Goal: Information Seeking & Learning: Learn about a topic

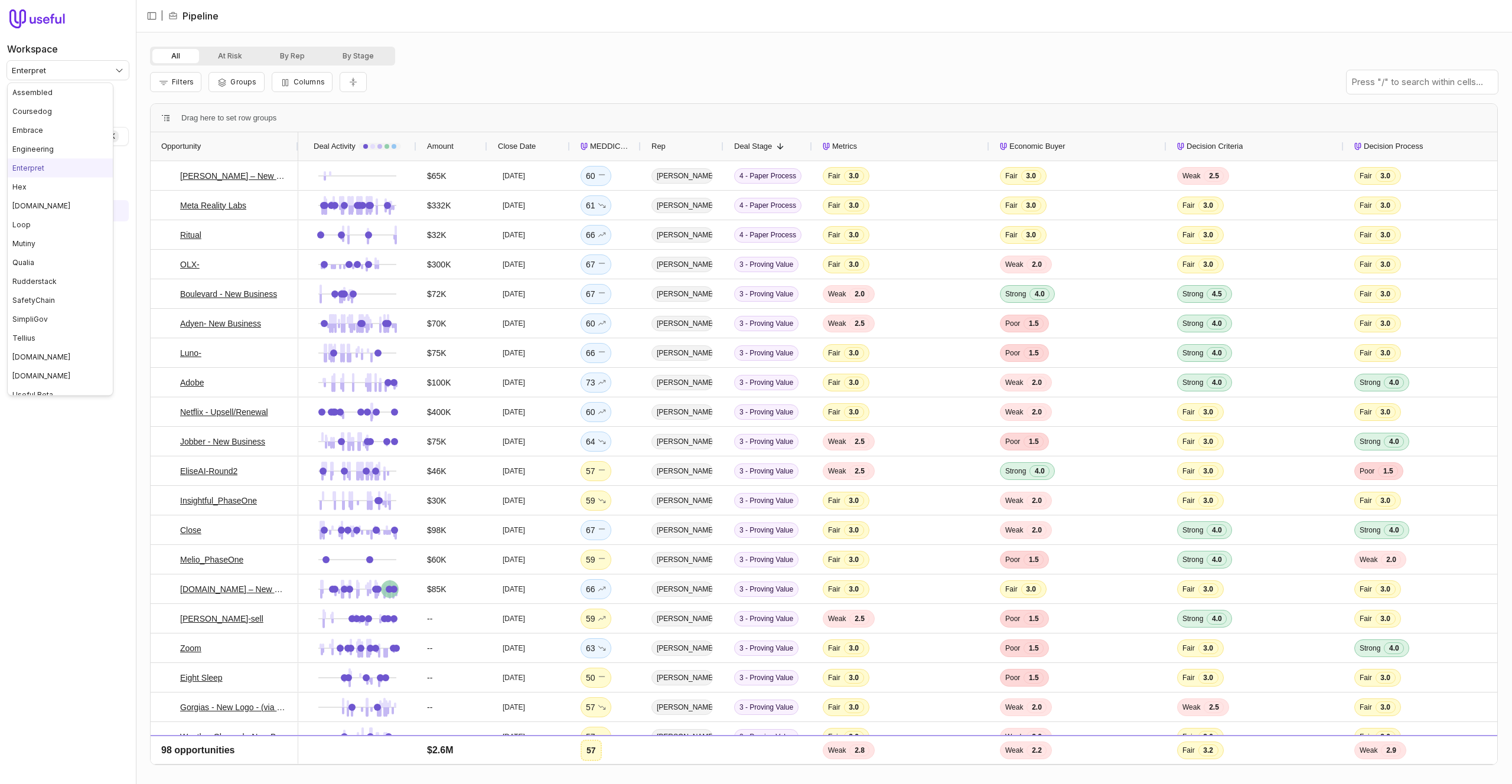
click at [102, 66] on html "Workspace Enterpret Quick search... ⌘ K Deals Pipeline Open Opportunities Meeti…" at bounding box center [756, 392] width 1512 height 784
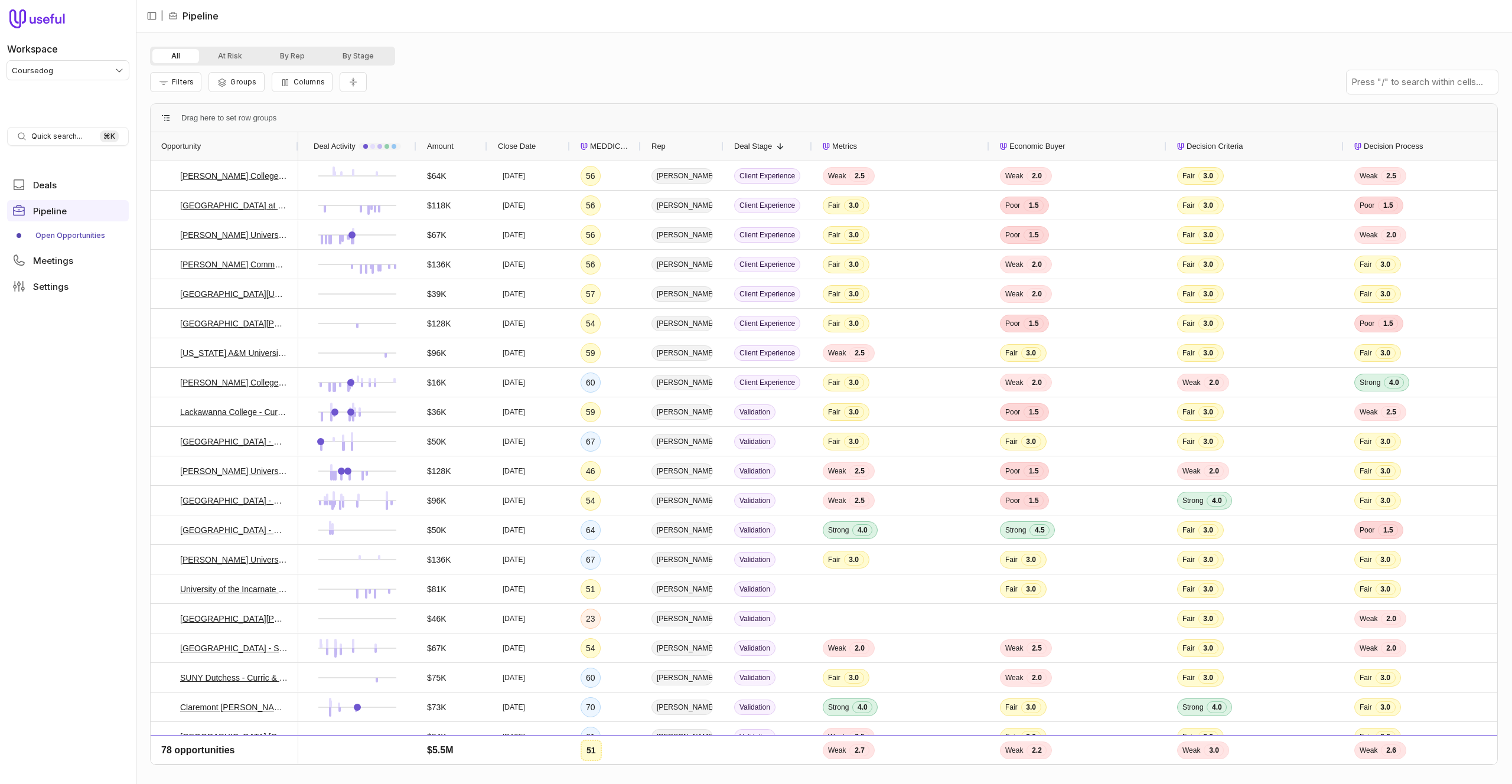
click at [377, 147] on div at bounding box center [380, 147] width 43 height 7
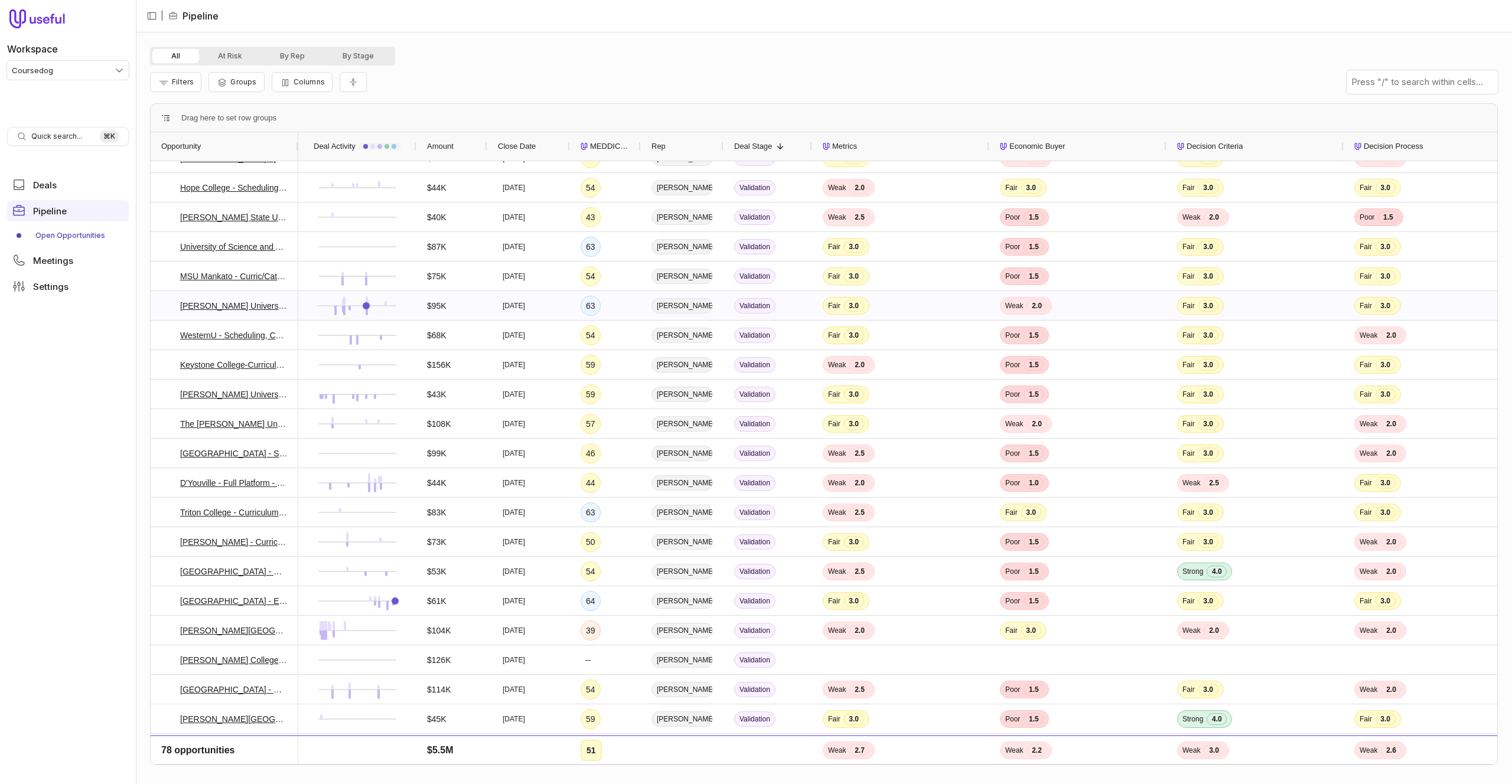
scroll to position [724, 0]
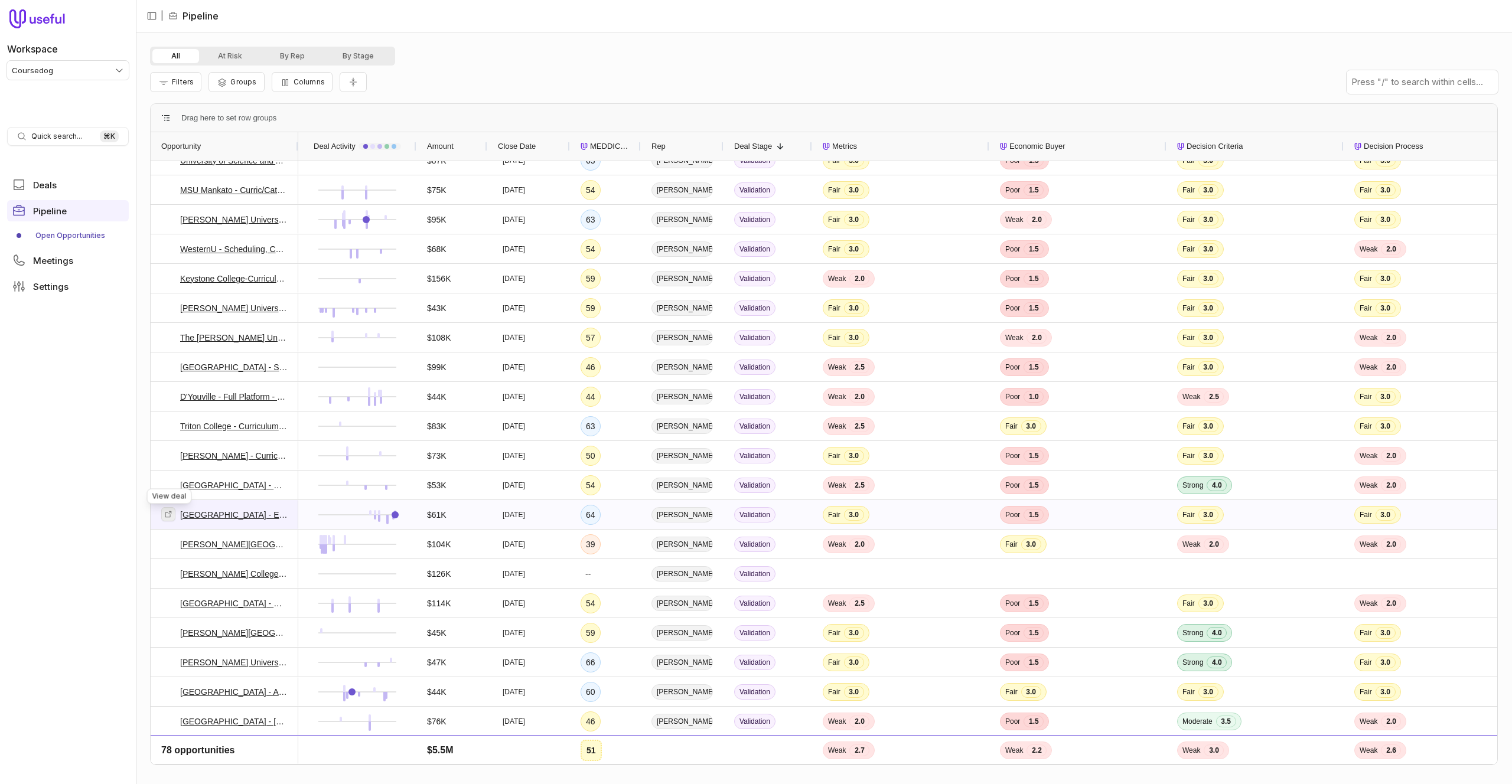
click at [169, 513] on icon at bounding box center [168, 513] width 6 height 6
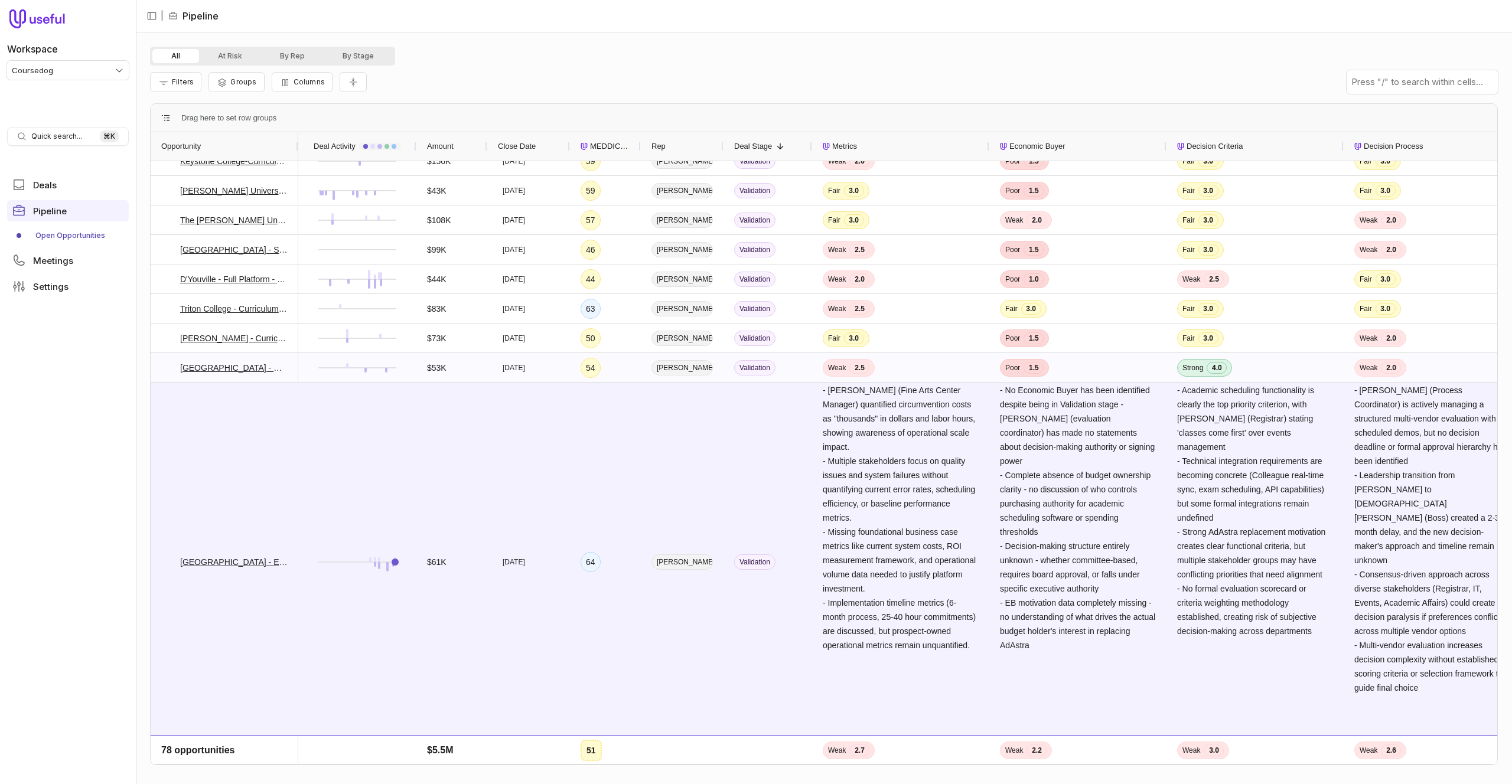
scroll to position [854, 0]
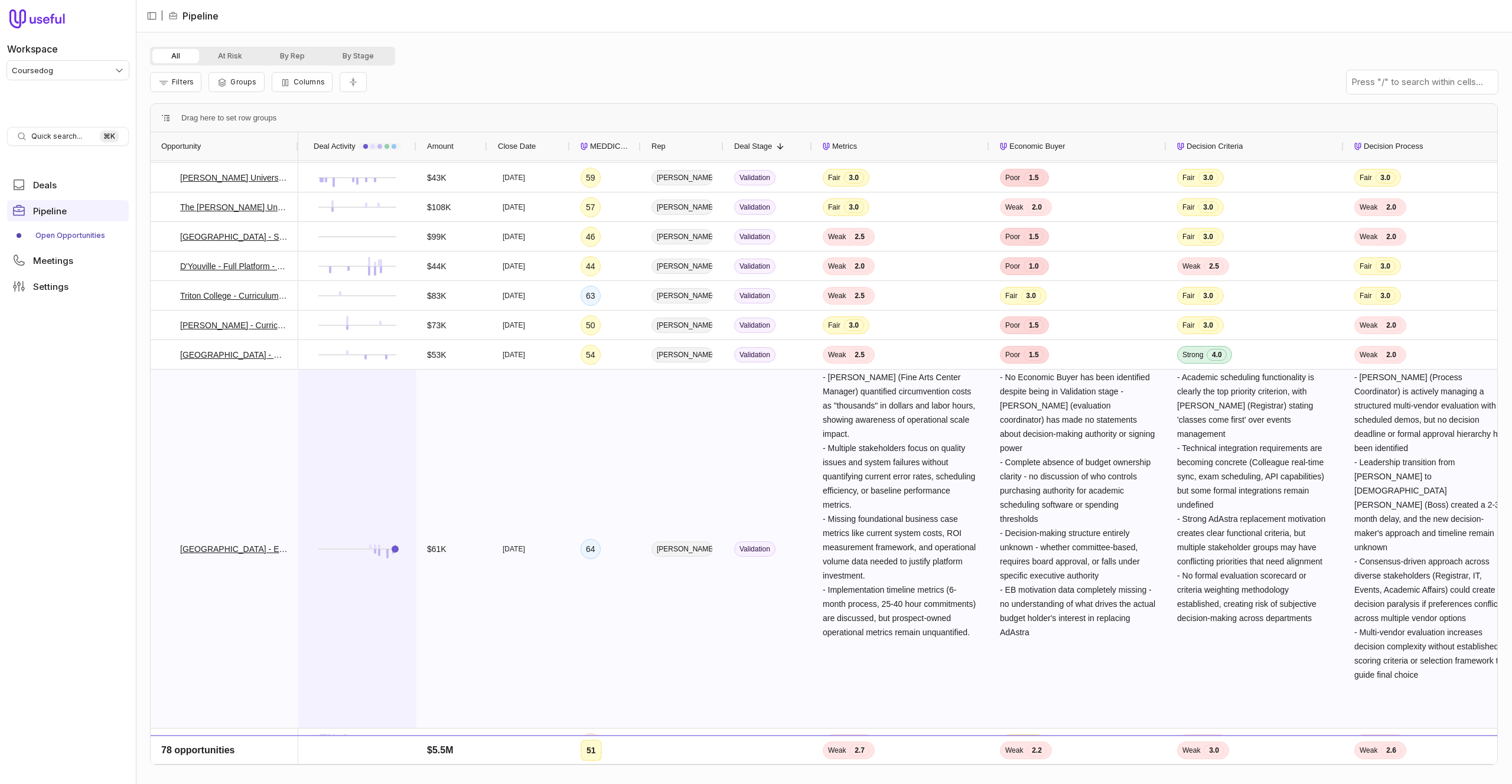
click at [341, 460] on div at bounding box center [357, 549] width 97 height 357
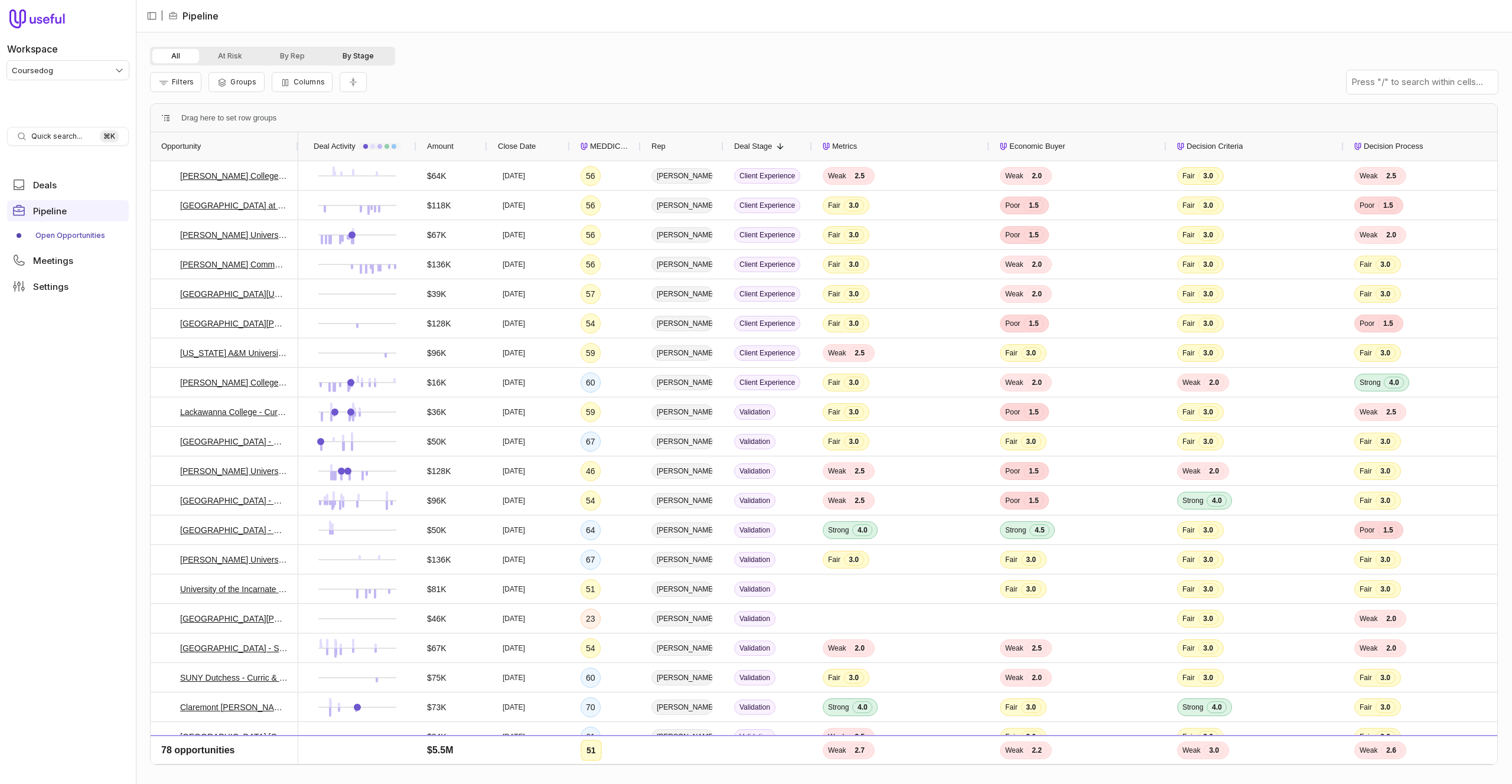
click at [359, 56] on button "By Stage" at bounding box center [358, 56] width 69 height 14
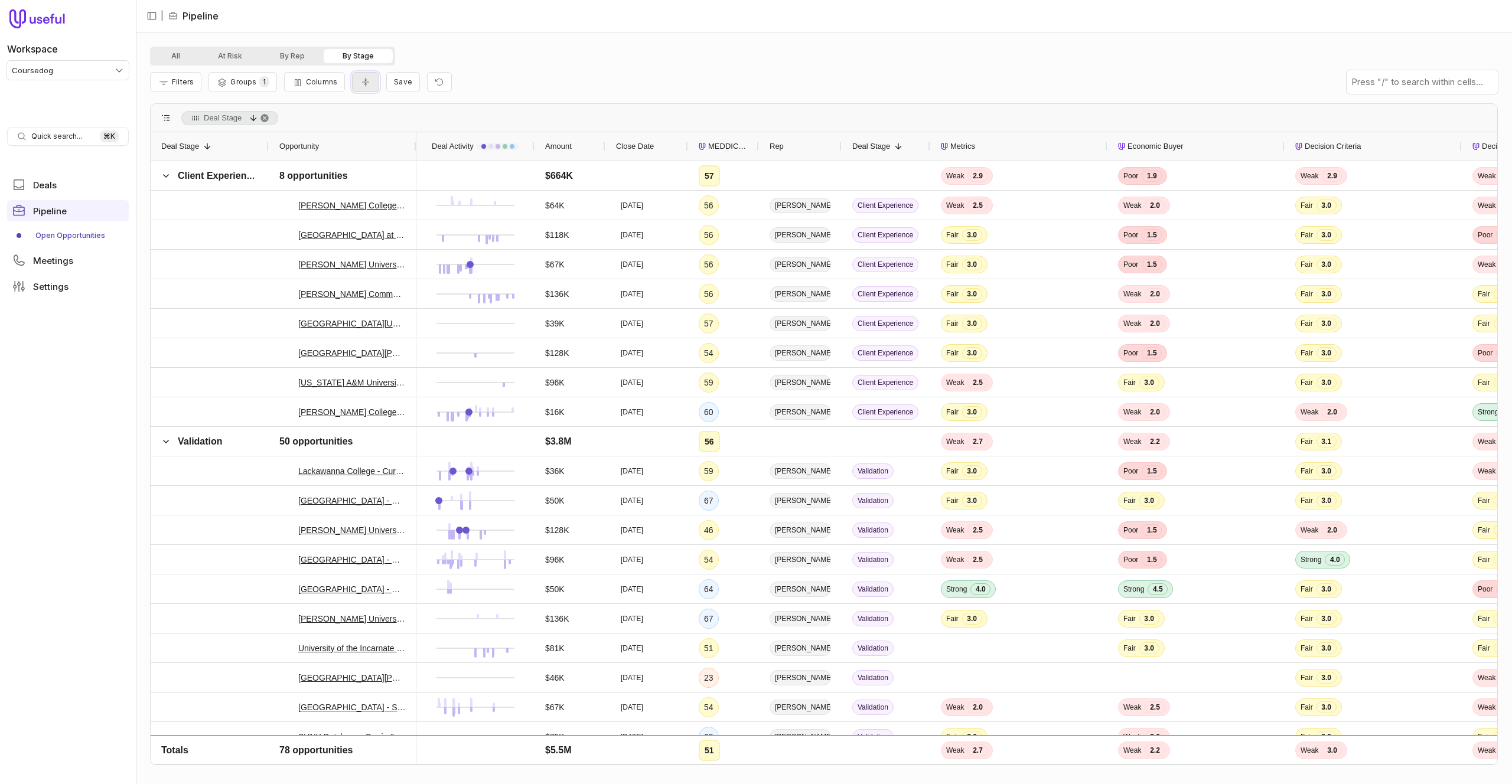
click at [361, 78] on icon "Collapse all rows" at bounding box center [365, 82] width 12 height 10
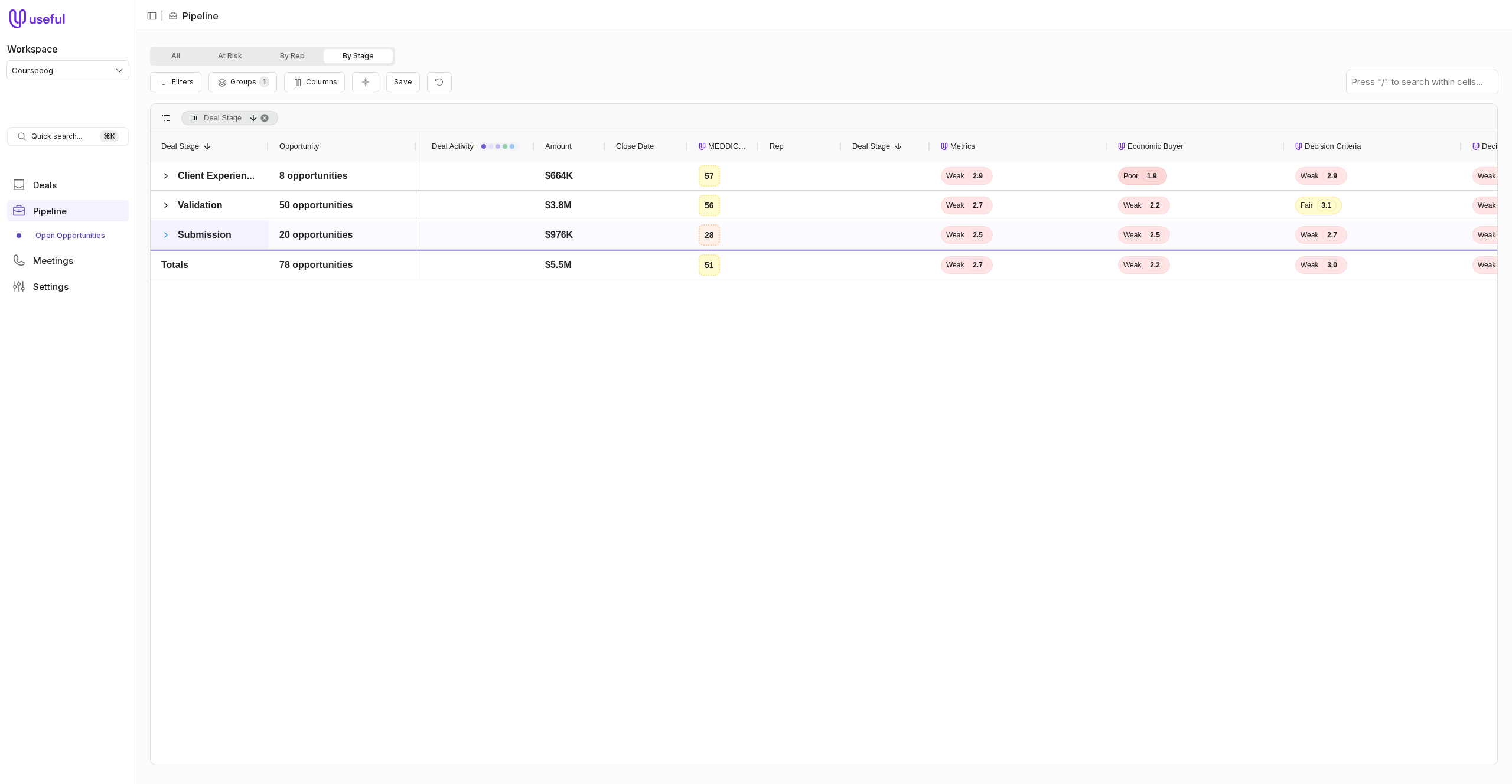
click at [164, 233] on span at bounding box center [166, 235] width 10 height 10
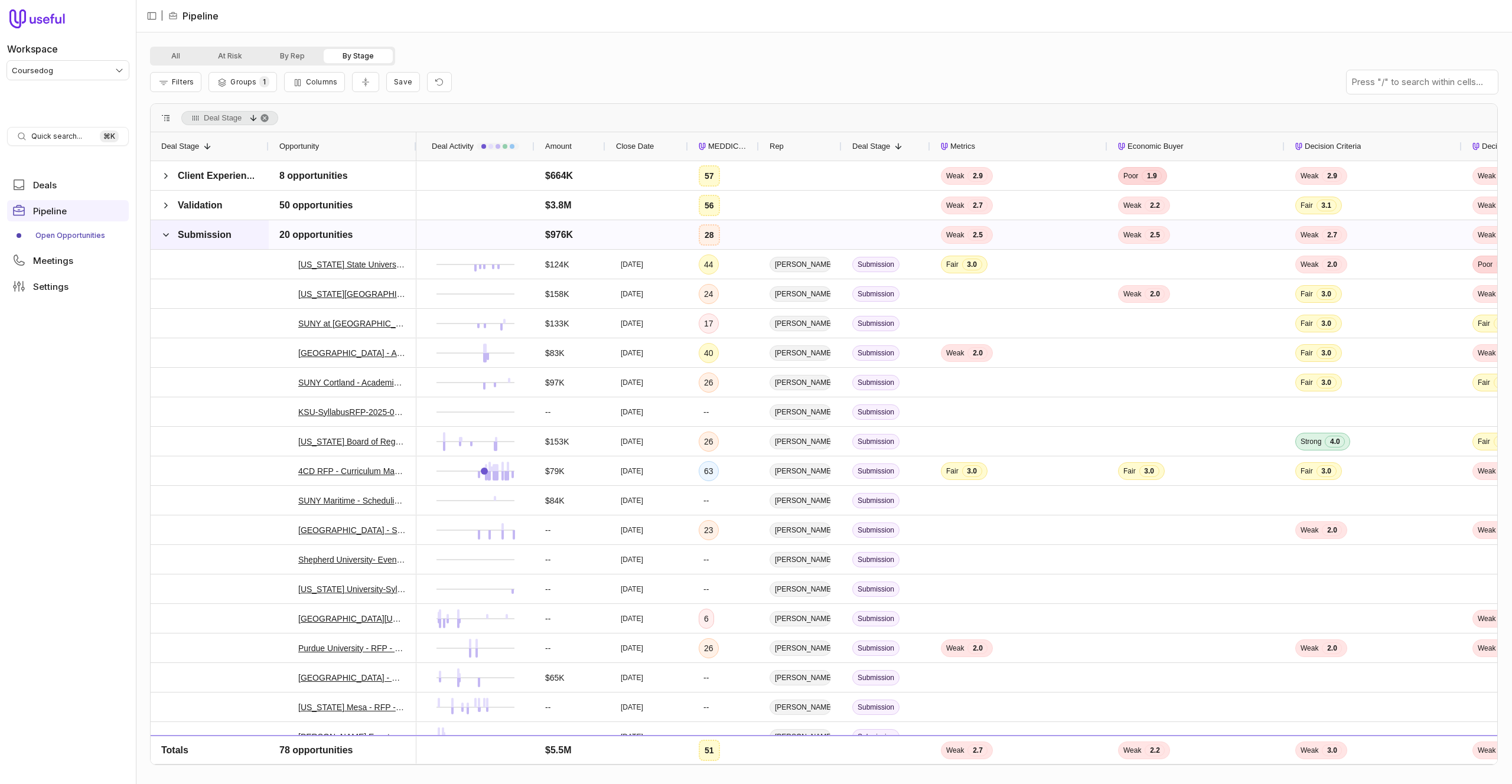
click at [164, 233] on span at bounding box center [166, 235] width 10 height 10
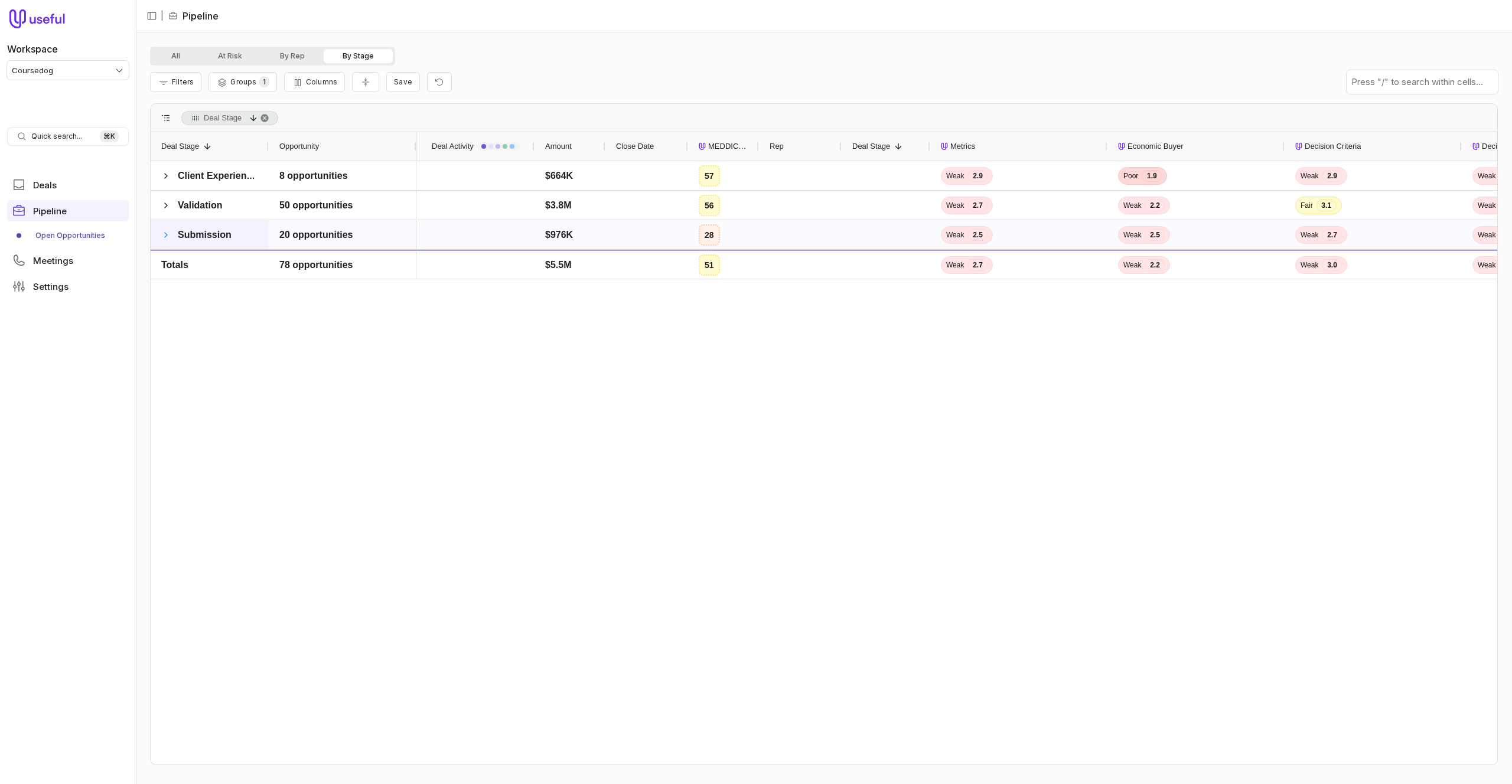
click at [164, 233] on span at bounding box center [166, 235] width 10 height 10
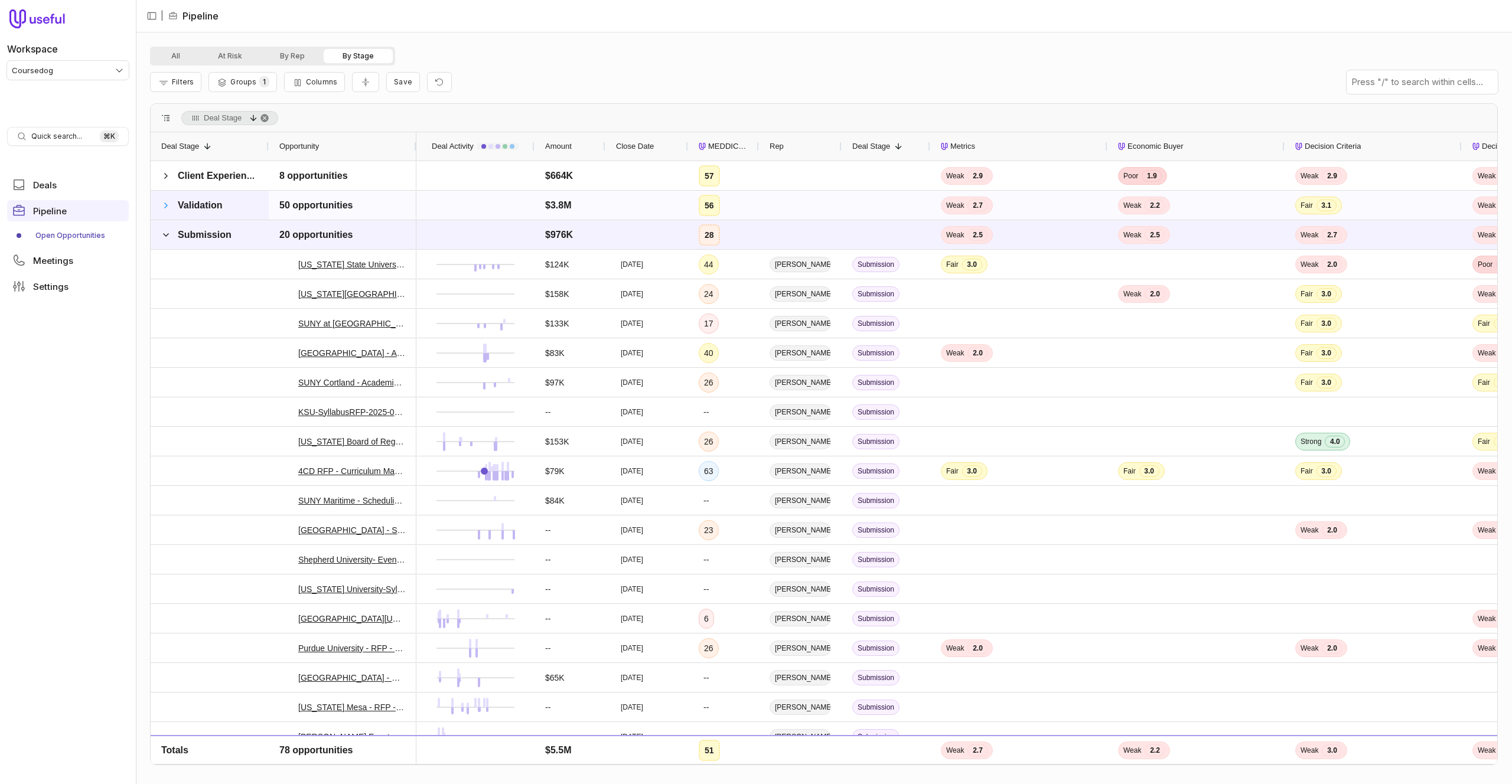
click at [165, 205] on span at bounding box center [166, 206] width 10 height 10
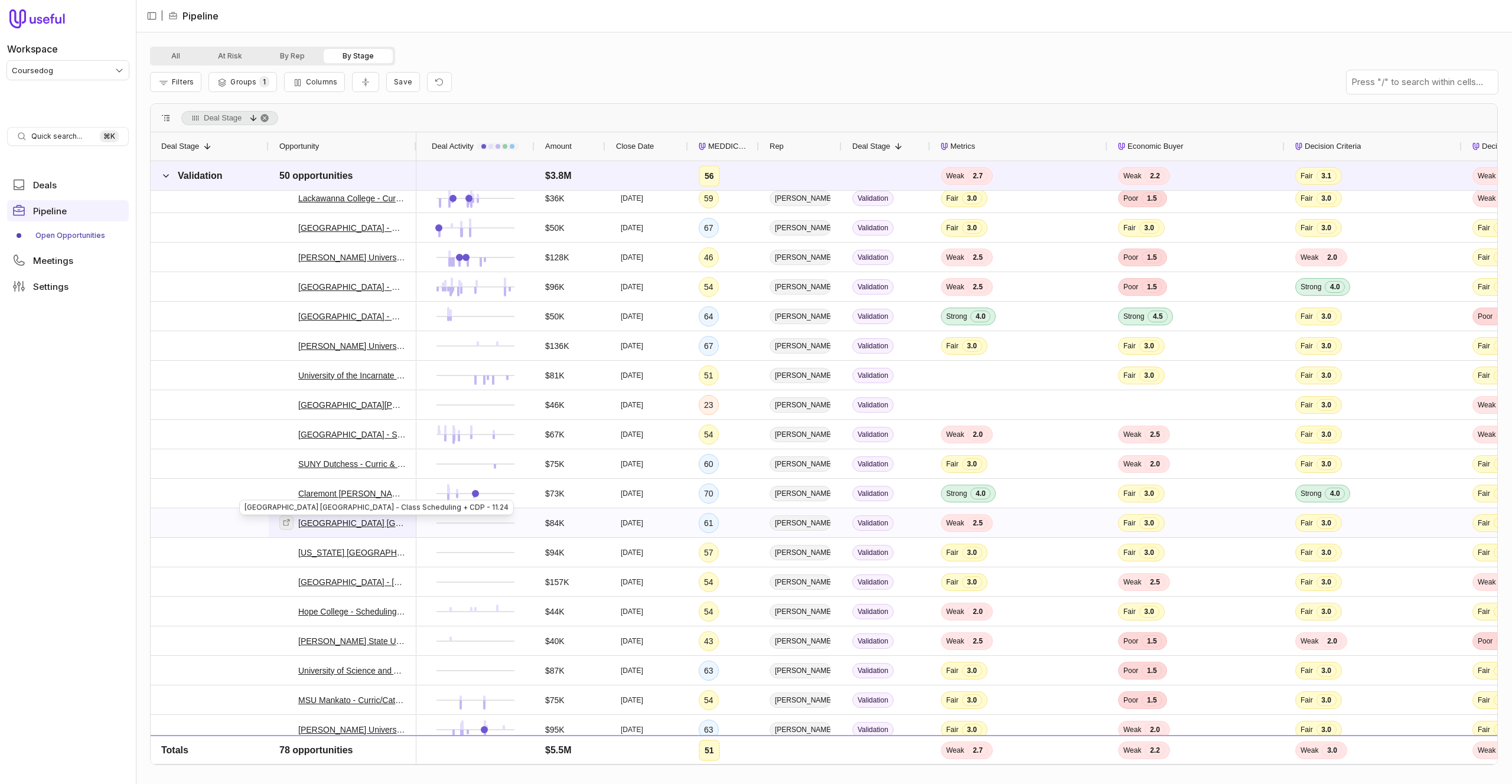
click at [283, 522] on icon at bounding box center [286, 522] width 8 height 8
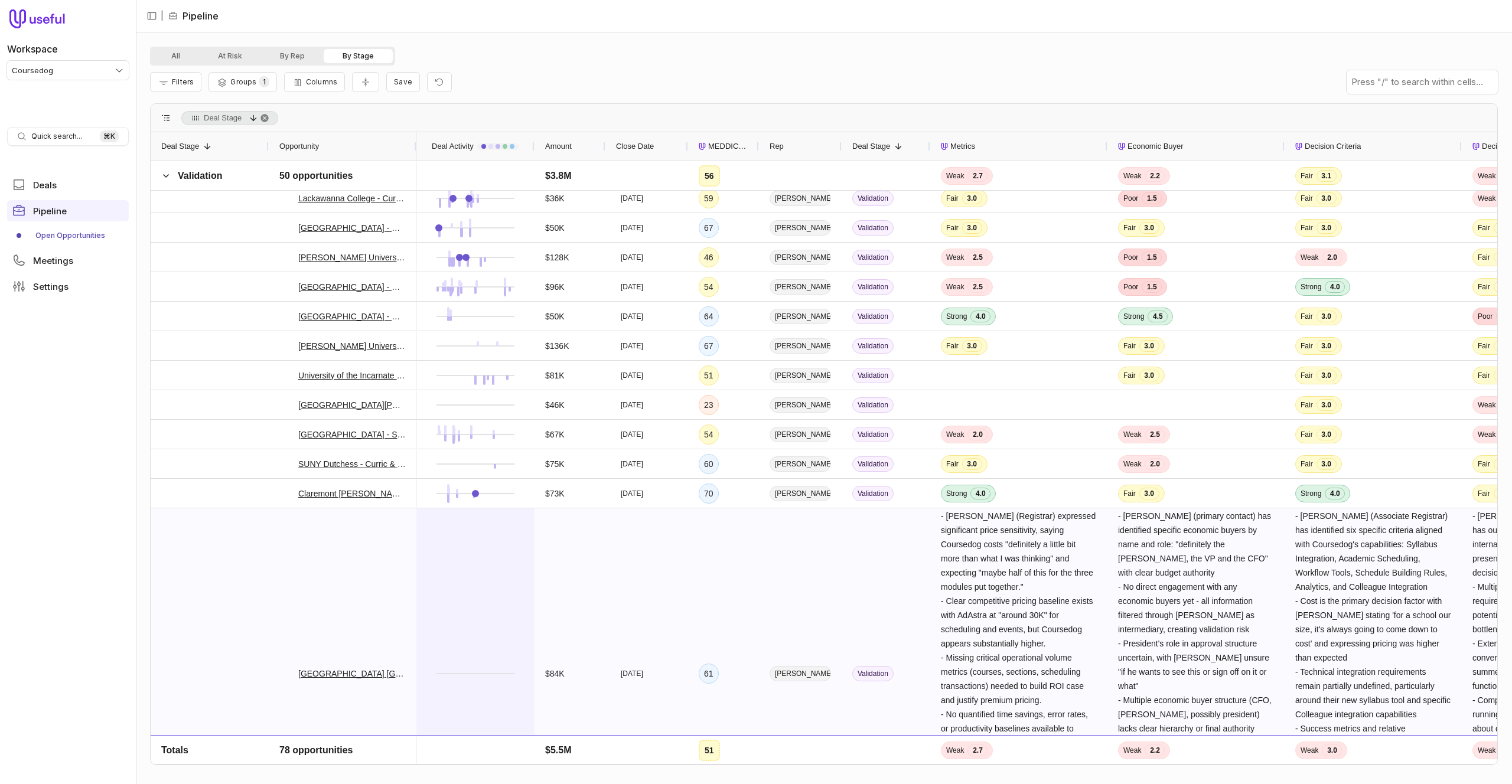
click at [498, 575] on div at bounding box center [475, 674] width 97 height 329
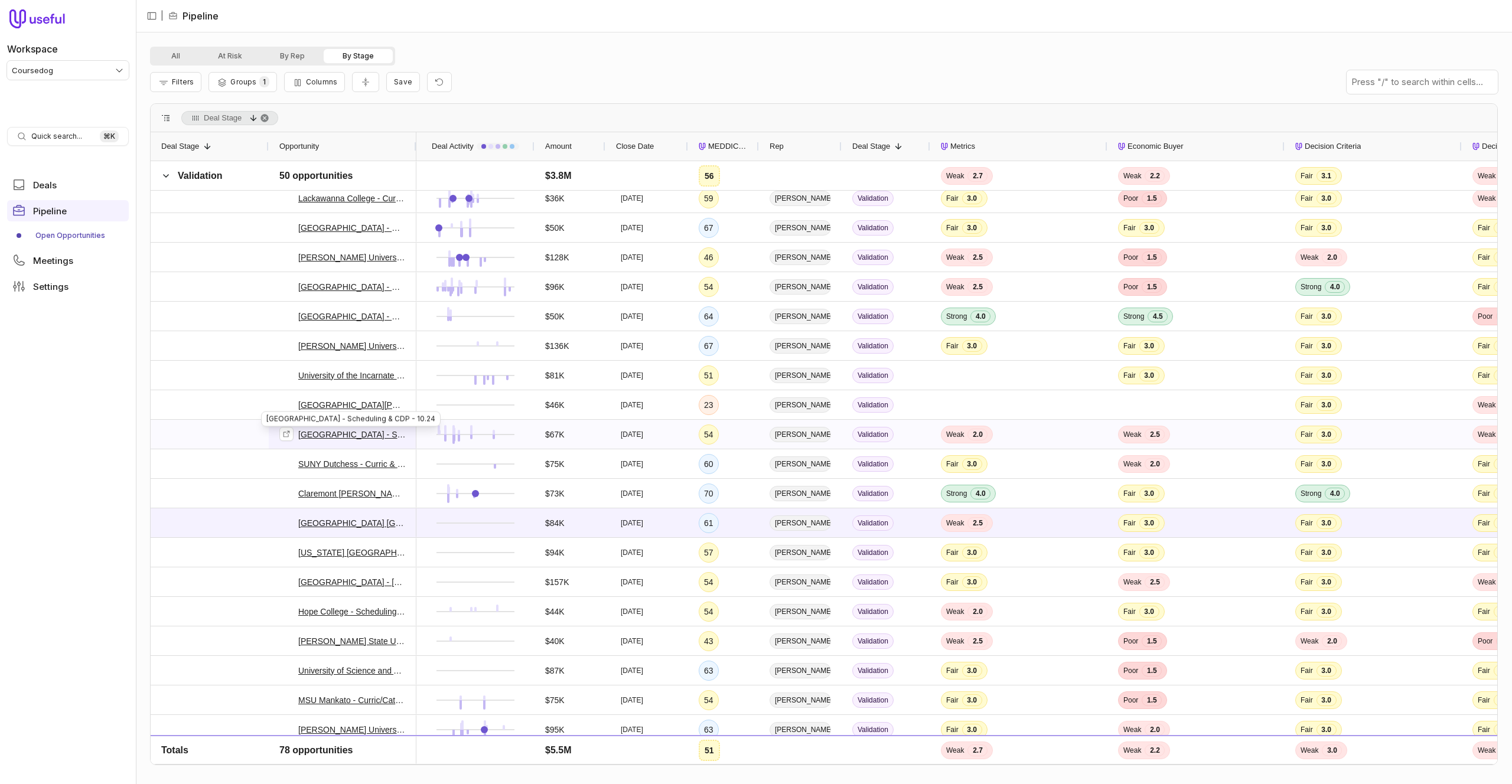
click at [340, 435] on link "Albany State University - Scheduling & CDP - 10.24" at bounding box center [352, 434] width 107 height 14
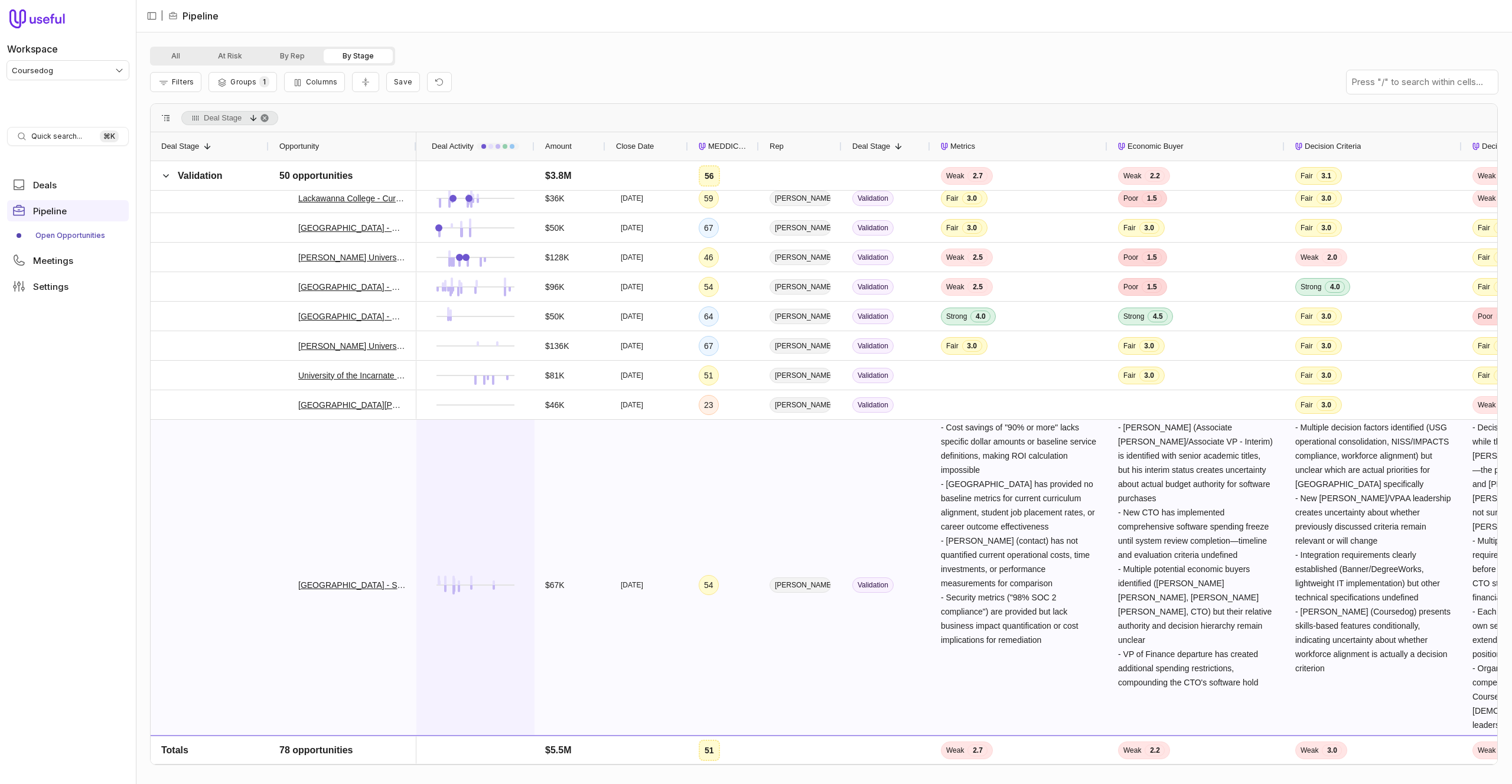
click at [471, 509] on div at bounding box center [475, 585] width 97 height 329
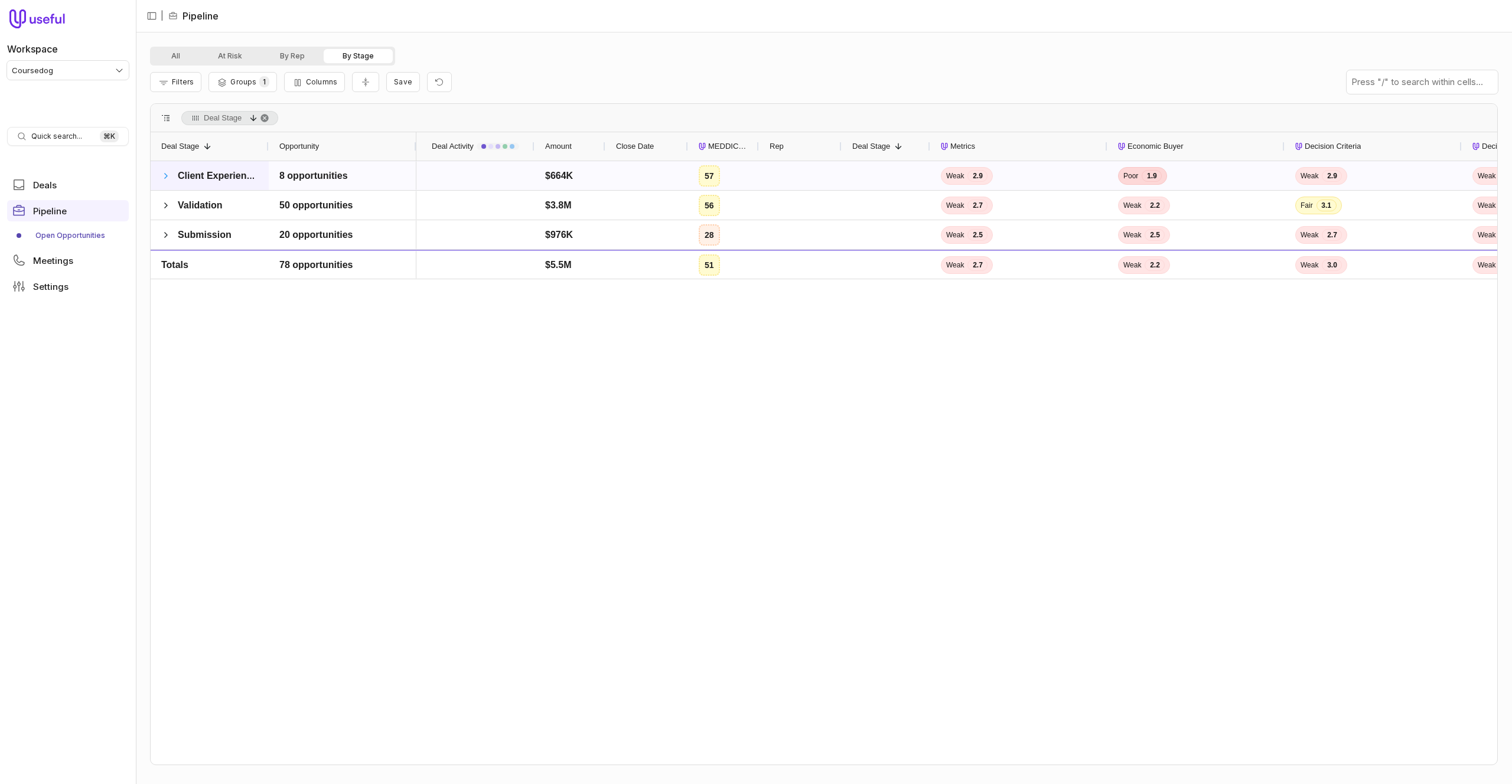
click at [167, 175] on span at bounding box center [166, 176] width 10 height 10
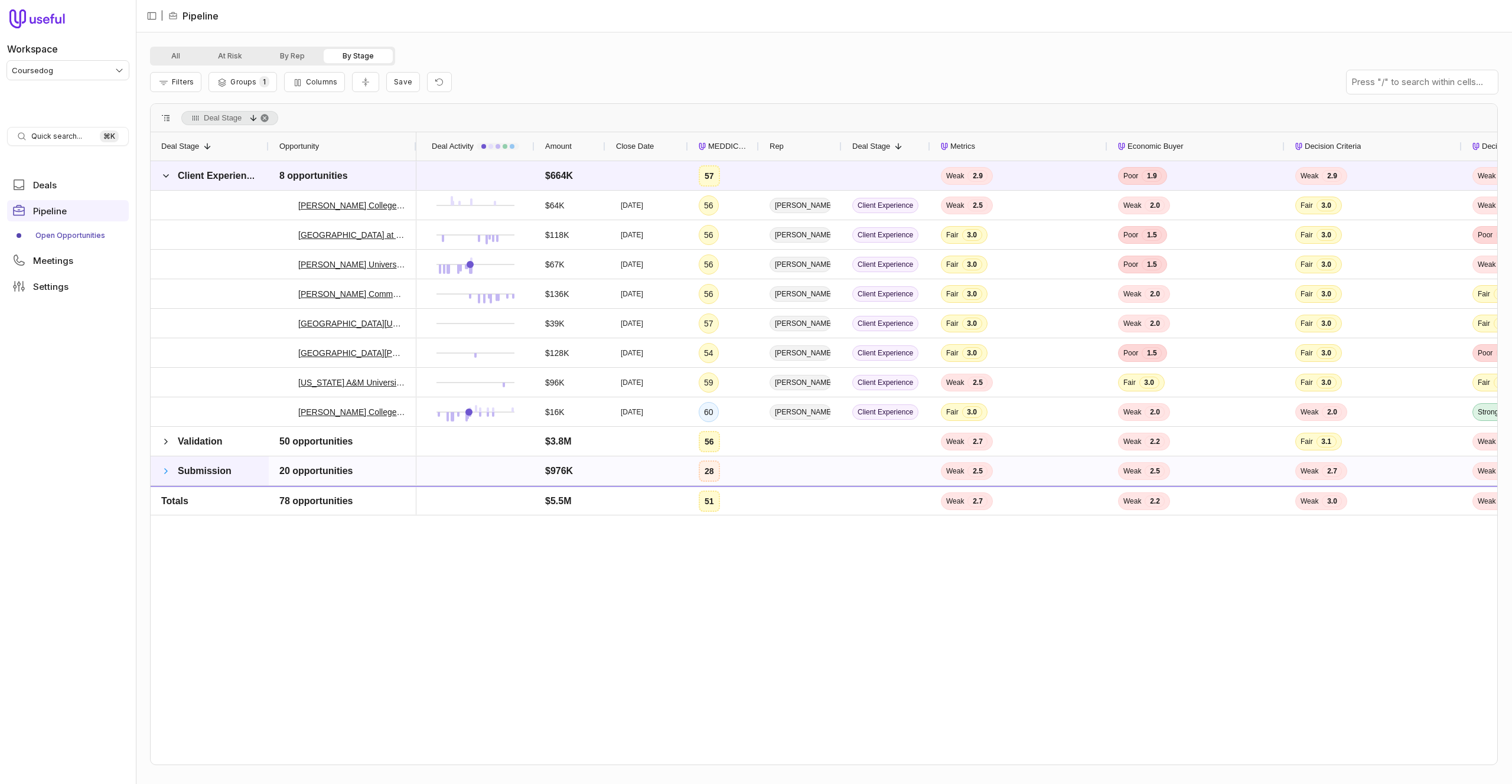
click at [161, 467] on span at bounding box center [166, 472] width 10 height 10
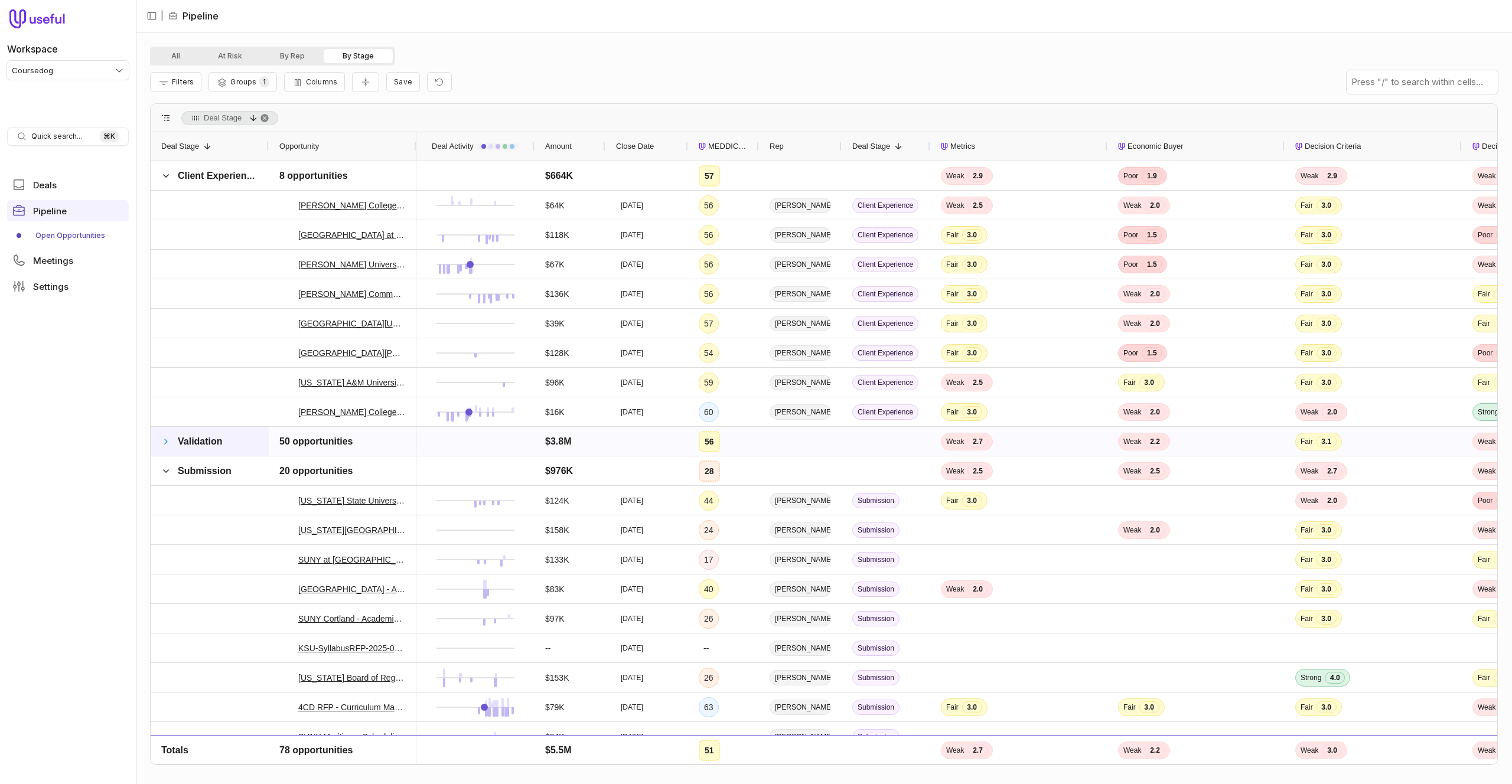
click at [165, 440] on span at bounding box center [166, 442] width 10 height 10
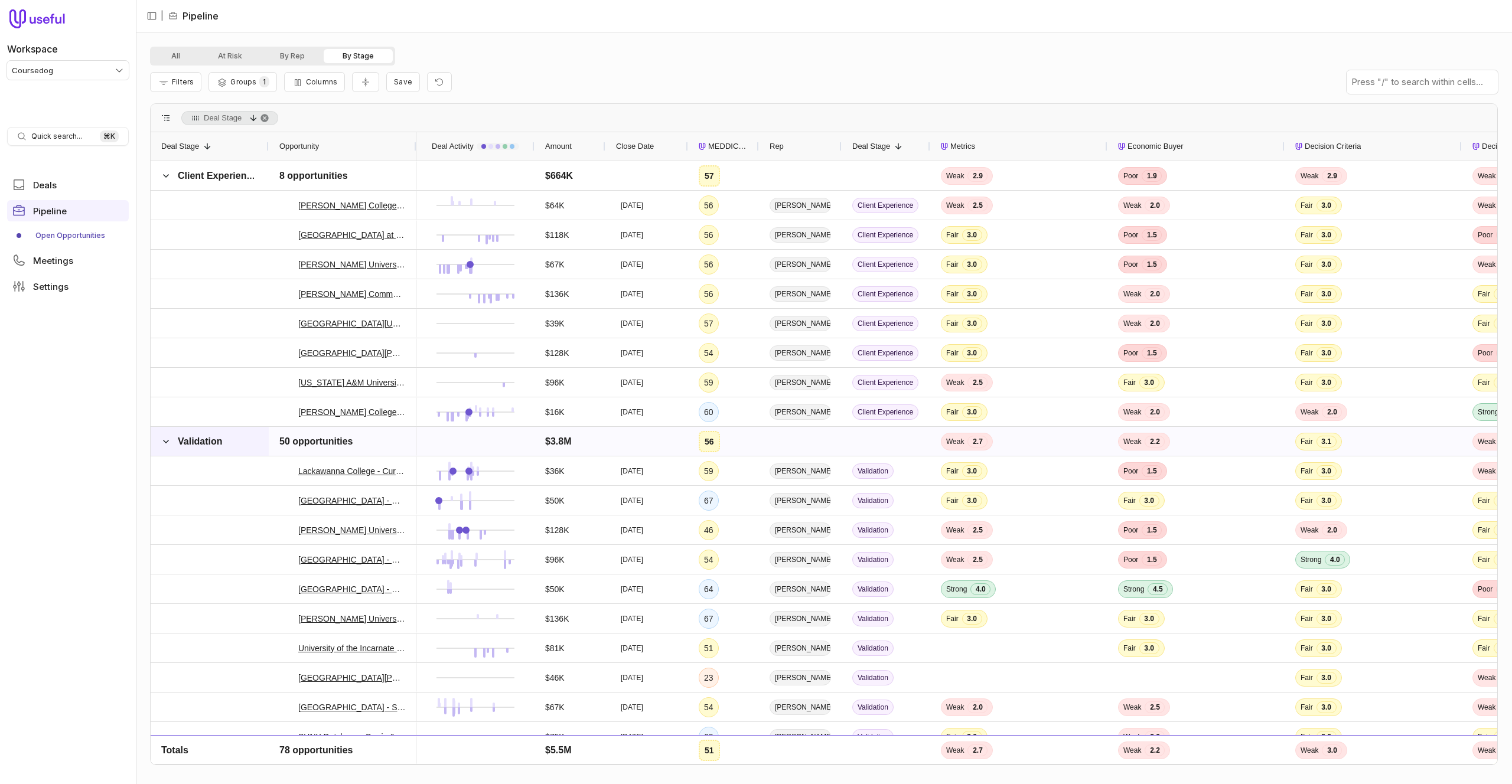
click at [165, 440] on span at bounding box center [166, 442] width 10 height 10
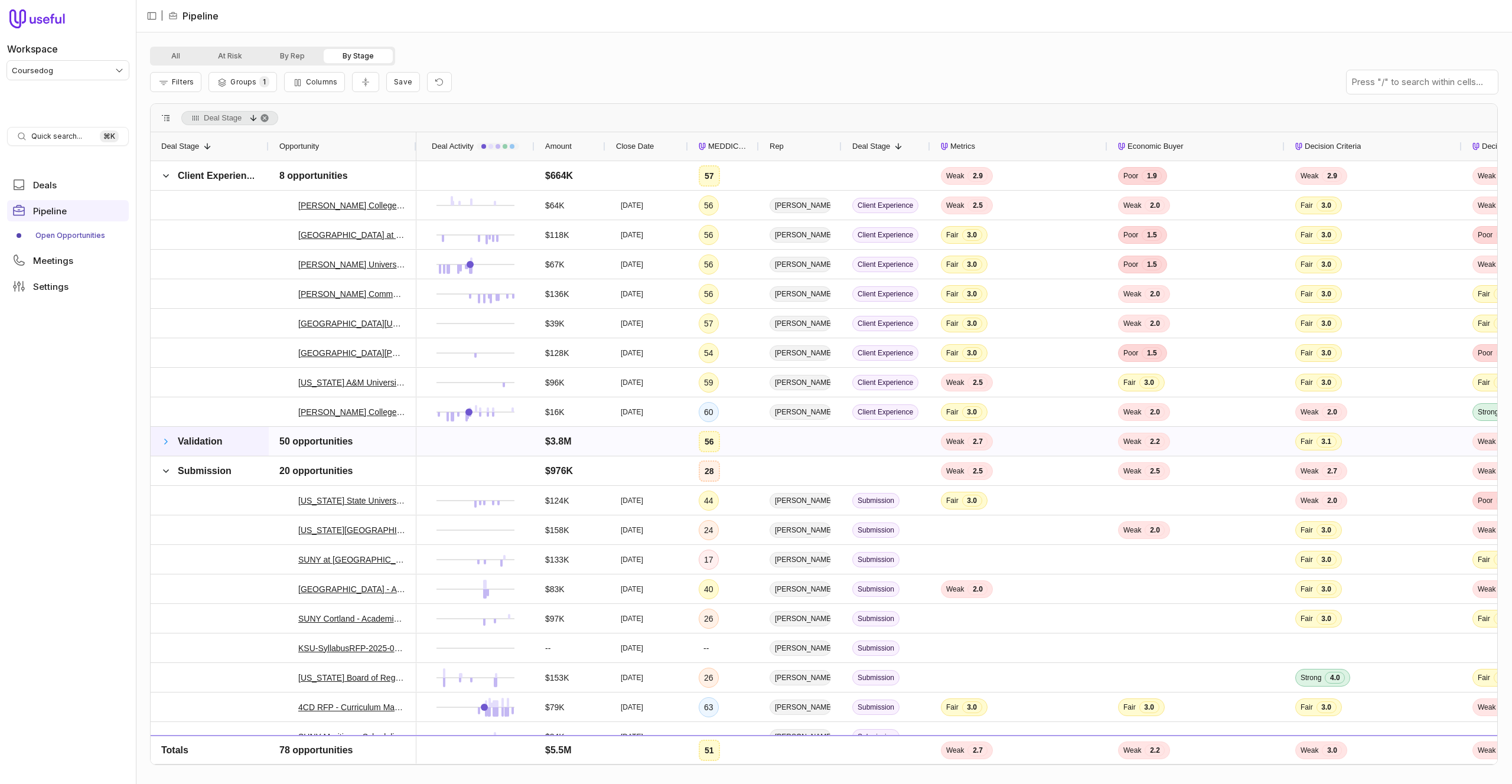
click at [165, 440] on span at bounding box center [166, 442] width 10 height 10
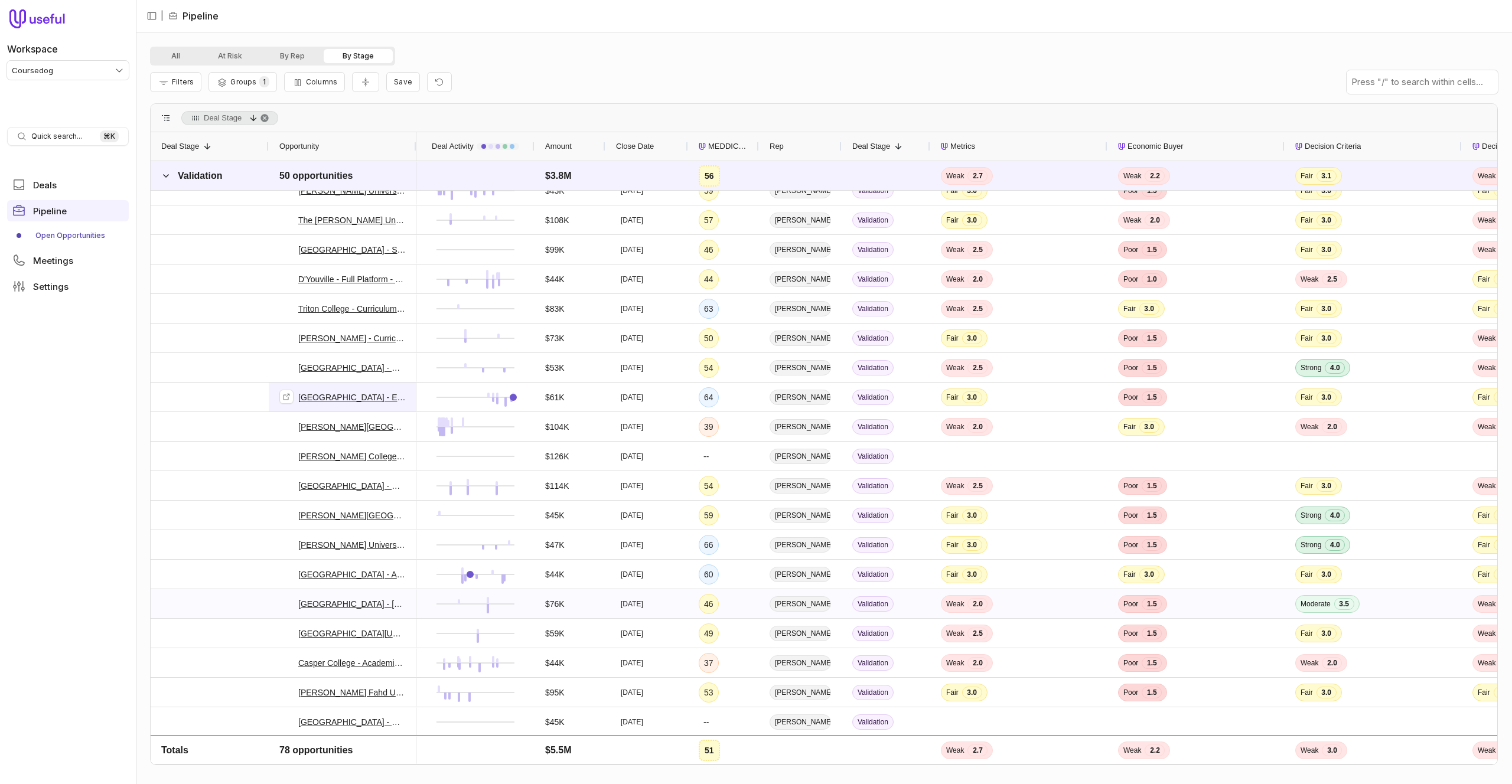
scroll to position [918, 0]
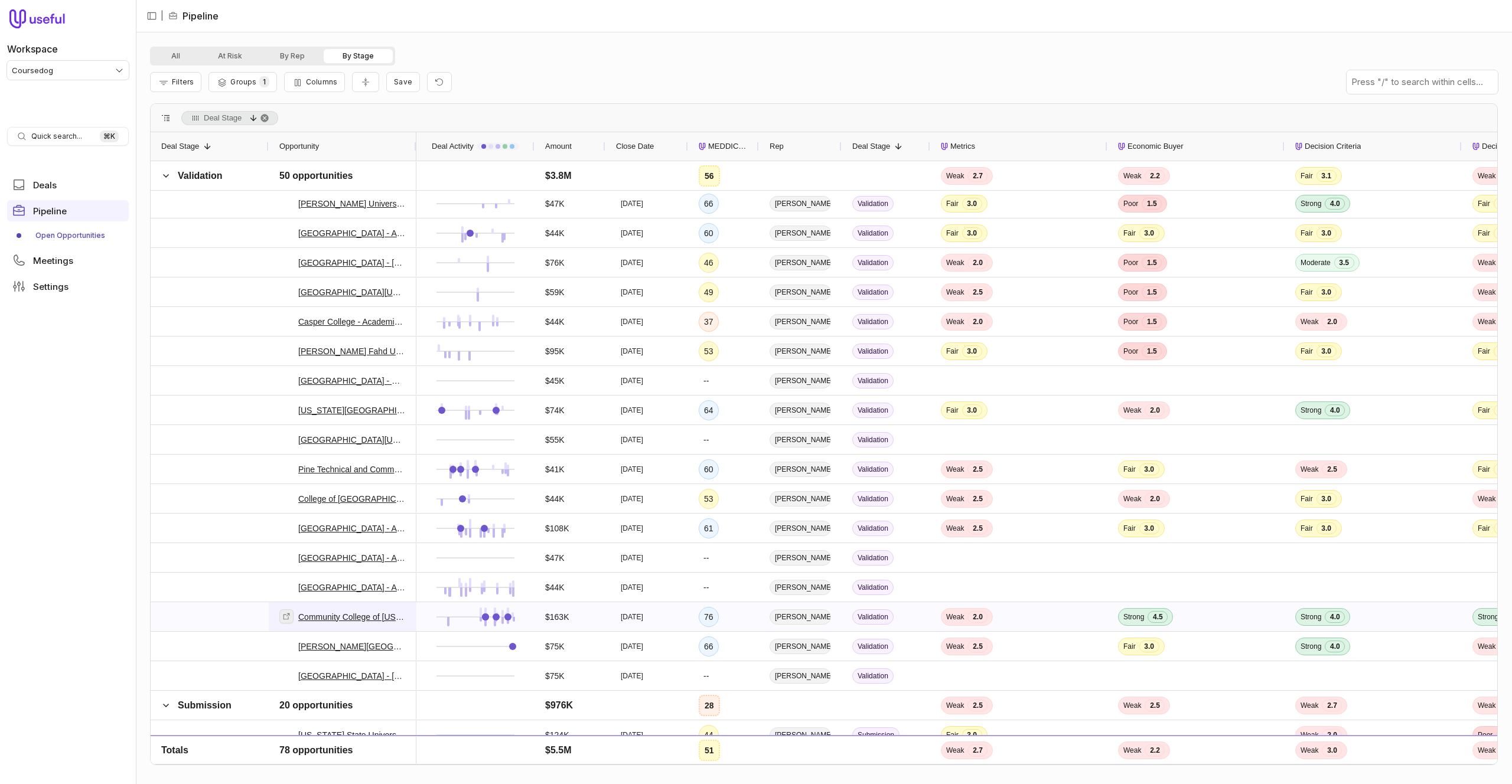
click at [285, 617] on icon at bounding box center [286, 617] width 8 height 8
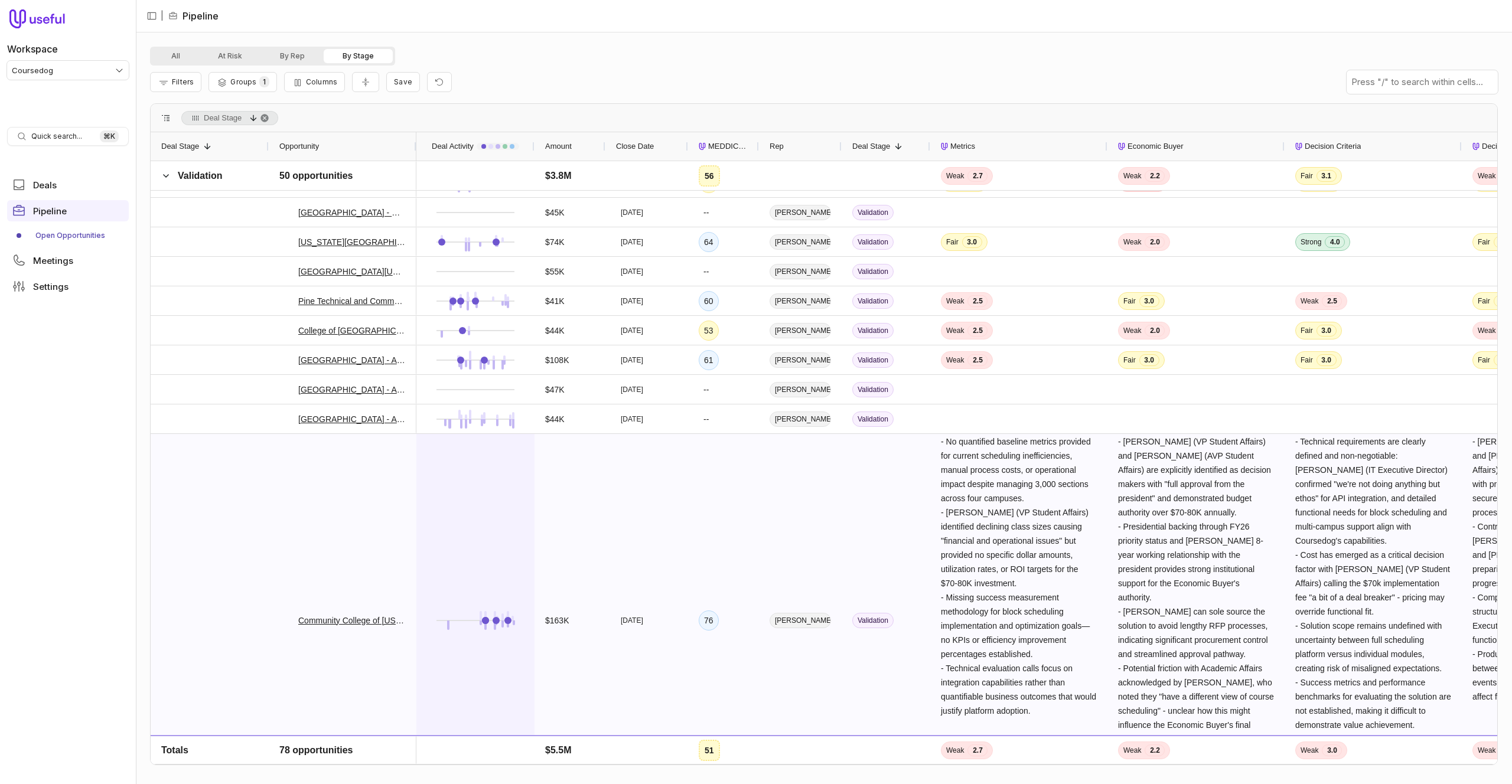
drag, startPoint x: 459, startPoint y: 480, endPoint x: 455, endPoint y: 474, distance: 7.2
click at [459, 480] on div at bounding box center [475, 620] width 97 height 372
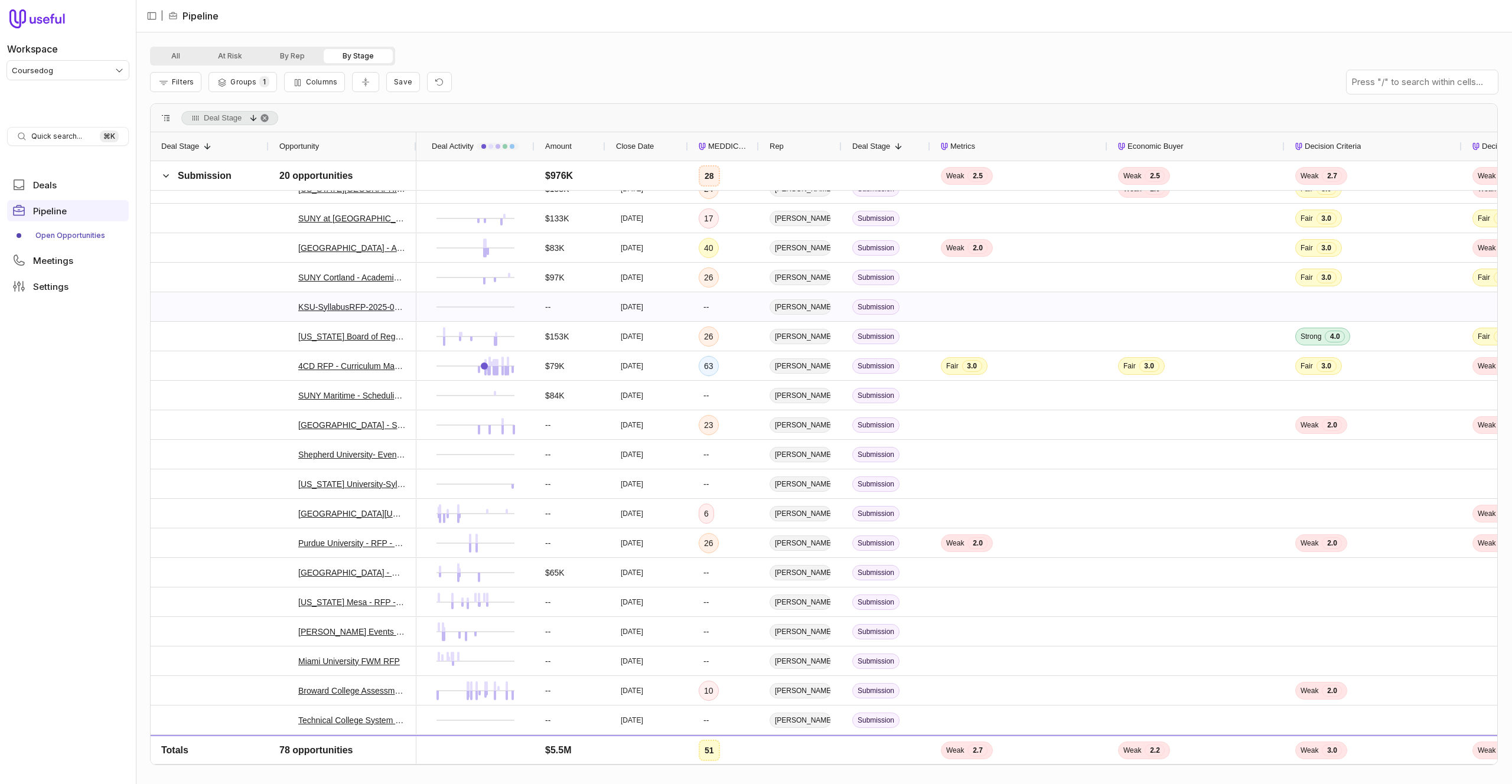
scroll to position [1798, 0]
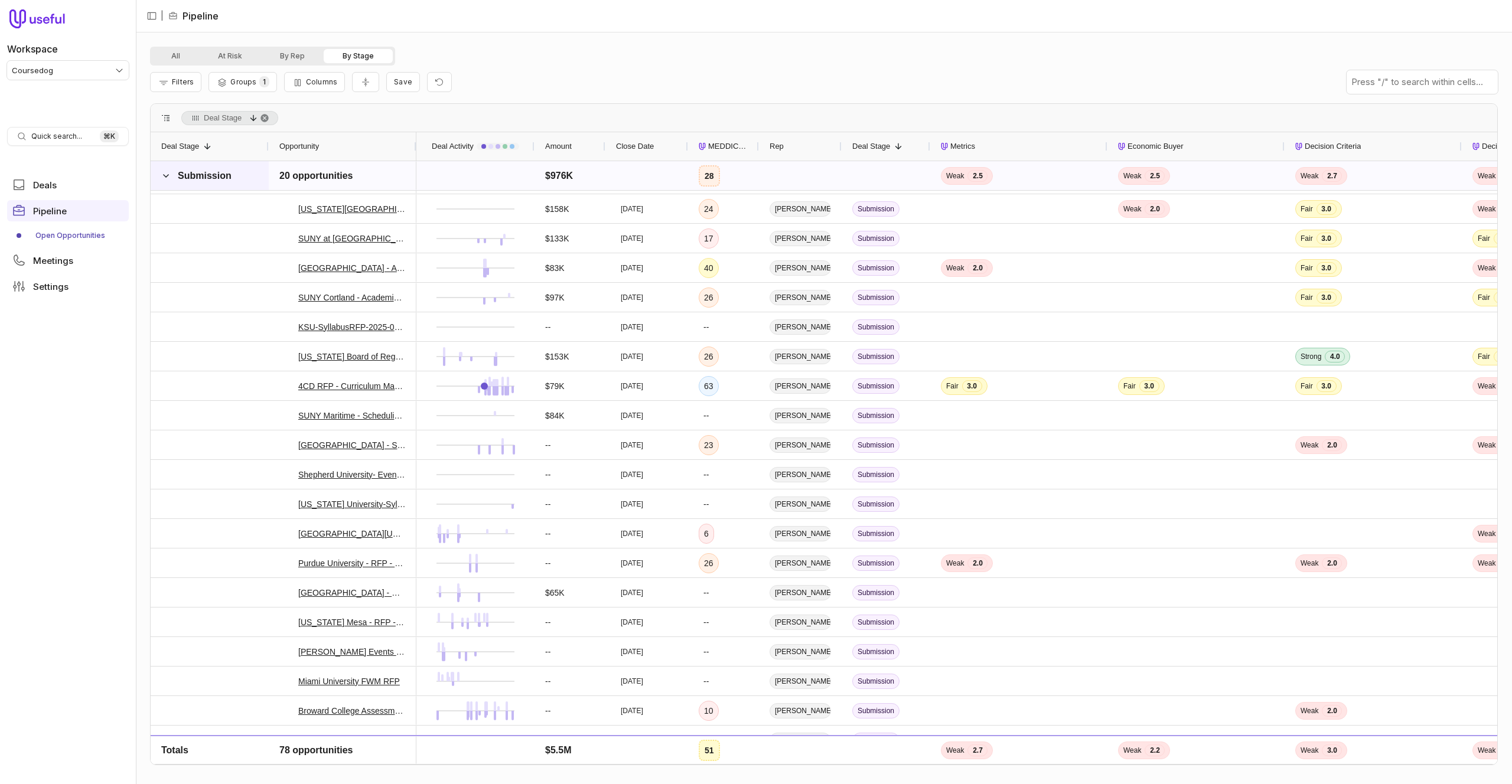
click at [171, 177] on span "Submission" at bounding box center [197, 176] width 72 height 23
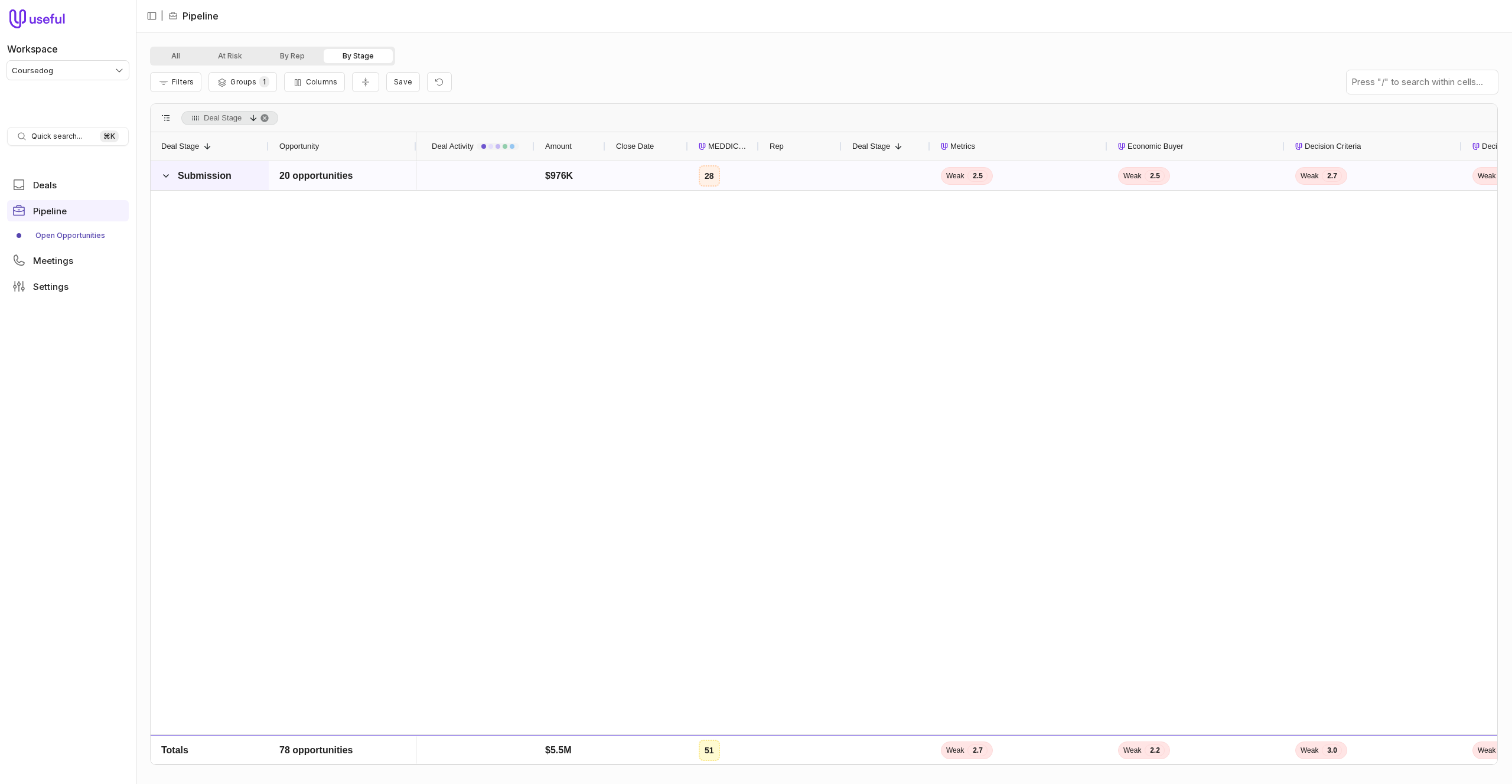
scroll to position [1227, 0]
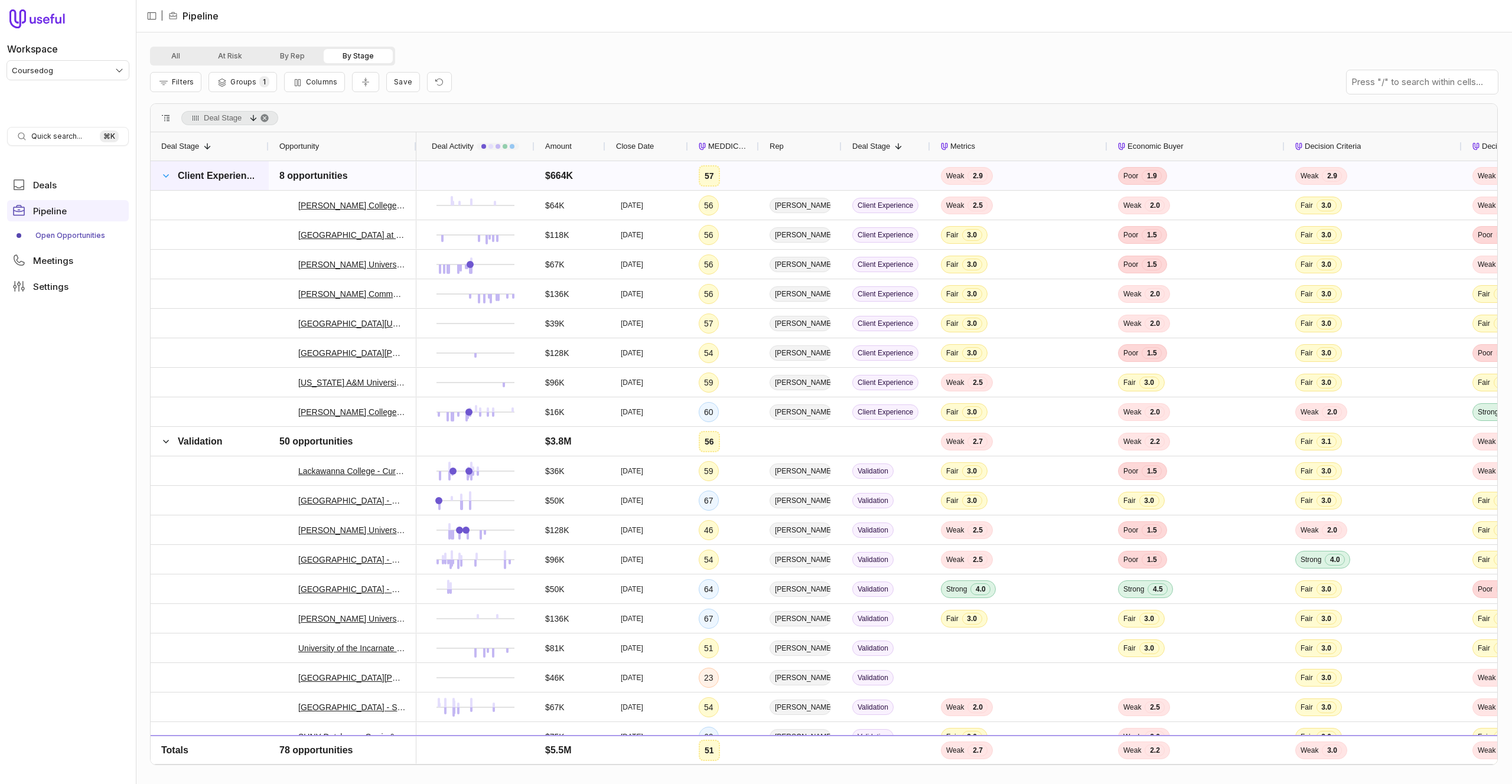
click at [166, 178] on span at bounding box center [166, 176] width 10 height 10
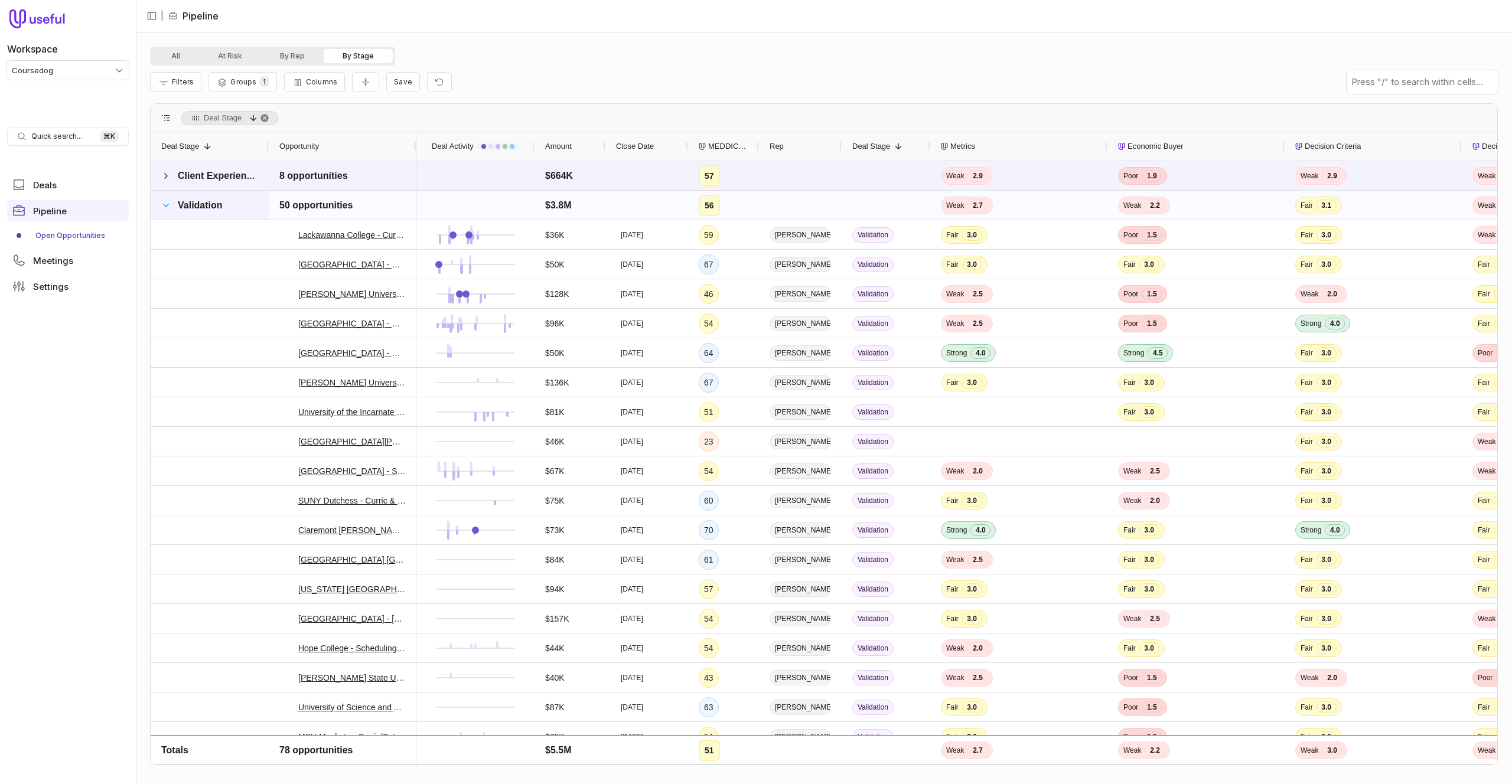
click at [164, 209] on span at bounding box center [166, 206] width 10 height 10
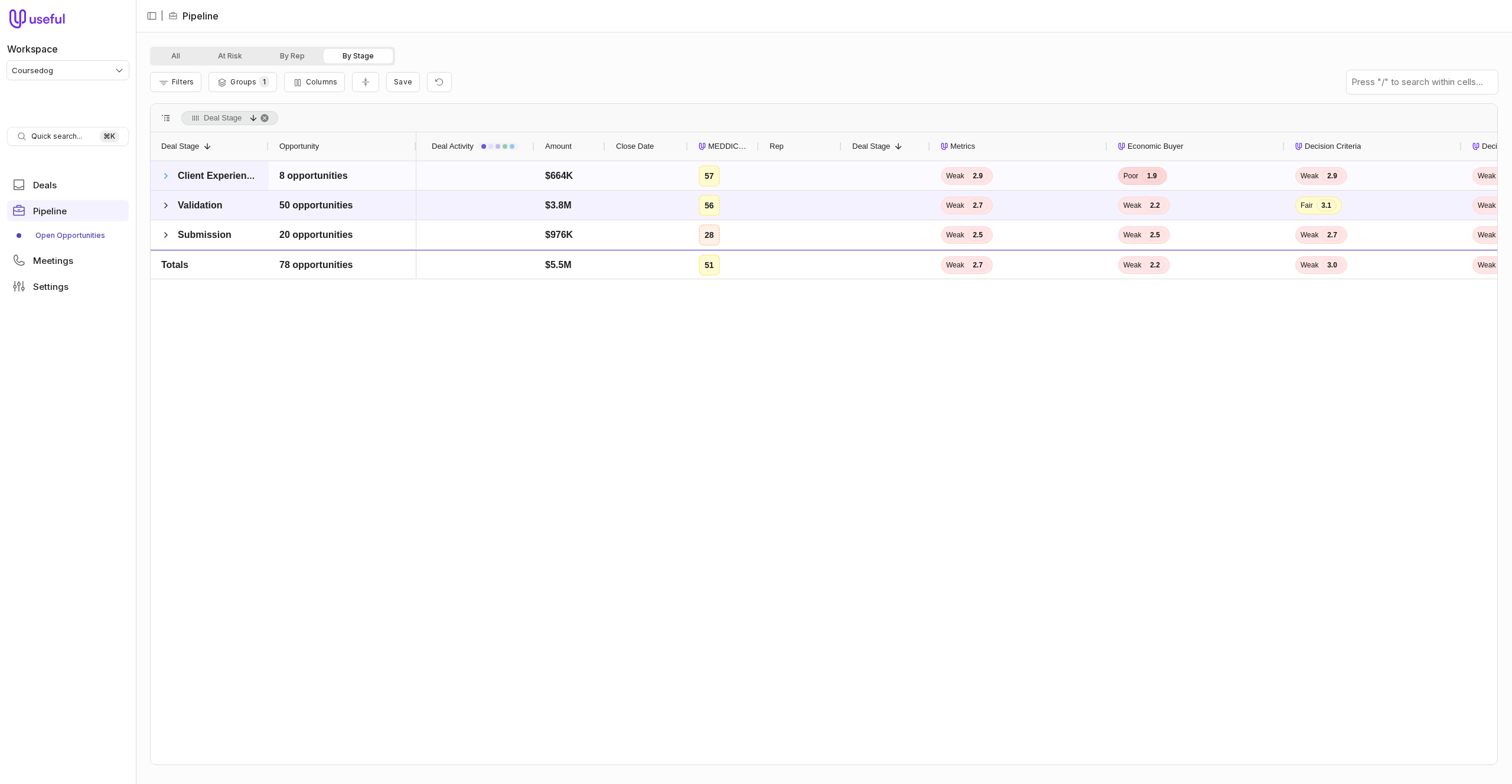
click at [165, 172] on span at bounding box center [166, 176] width 10 height 10
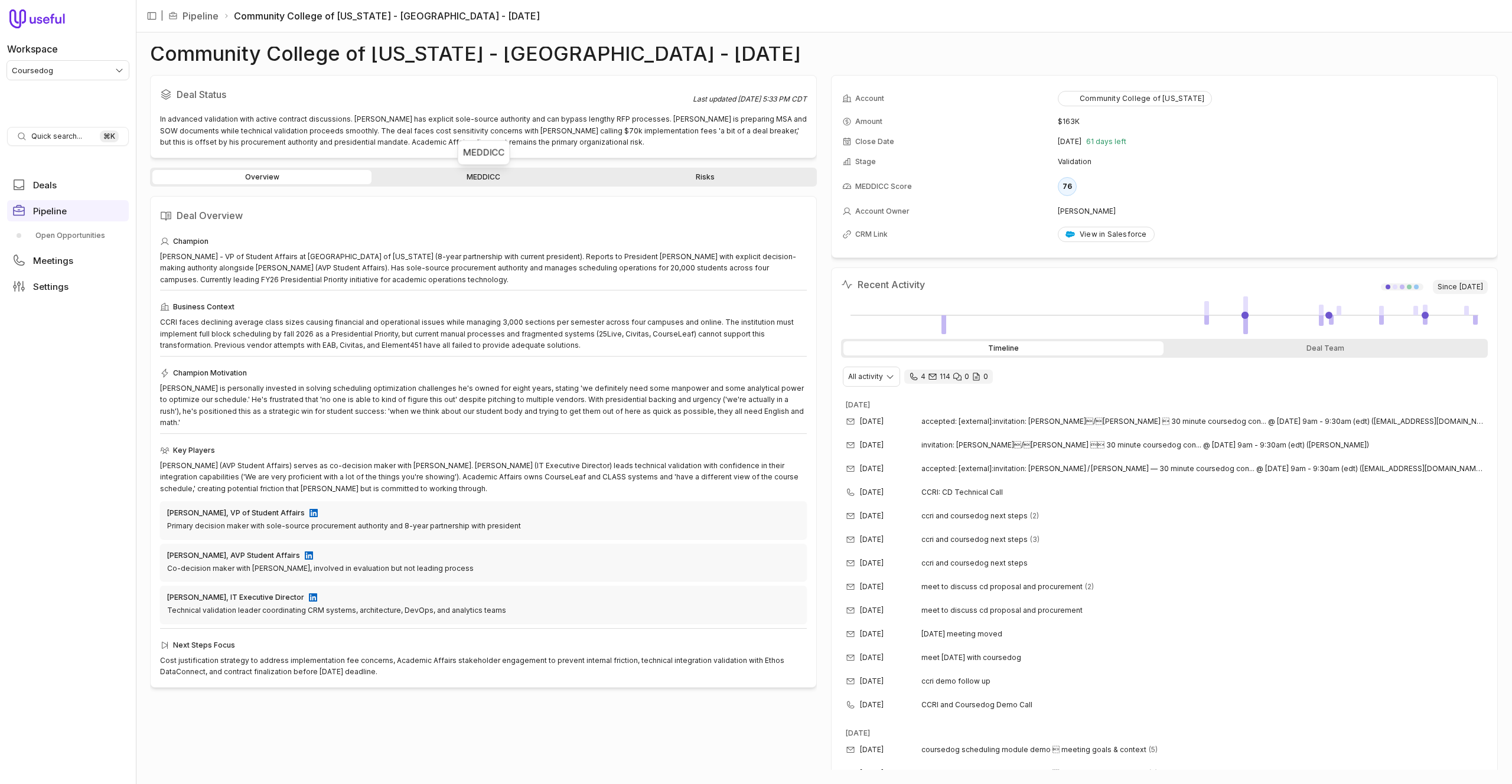
click at [454, 170] on link "MEDDICC" at bounding box center [483, 177] width 219 height 14
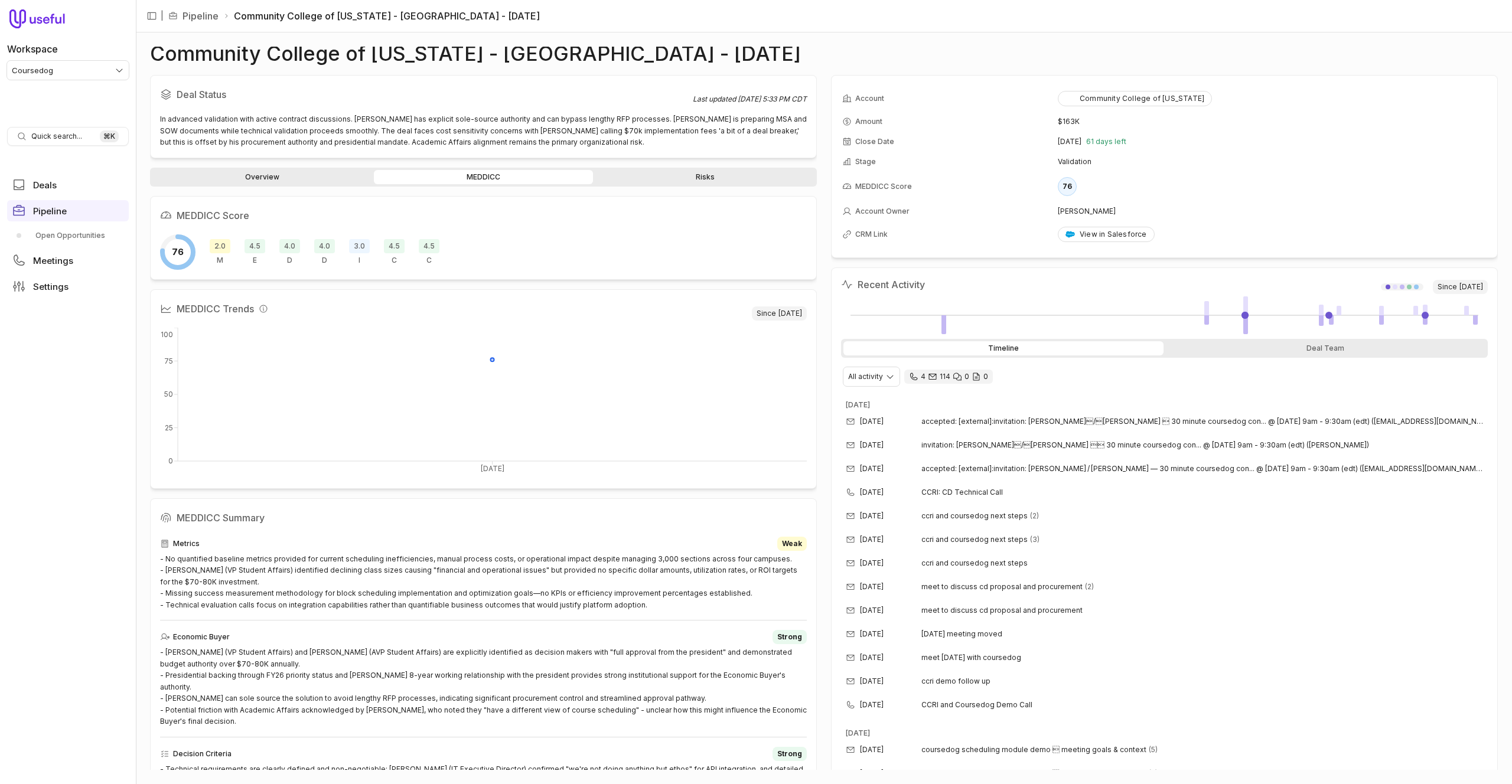
click at [300, 169] on div "Overview MEDDICC Risks" at bounding box center [483, 177] width 667 height 19
click at [293, 177] on link "Overview" at bounding box center [262, 177] width 219 height 14
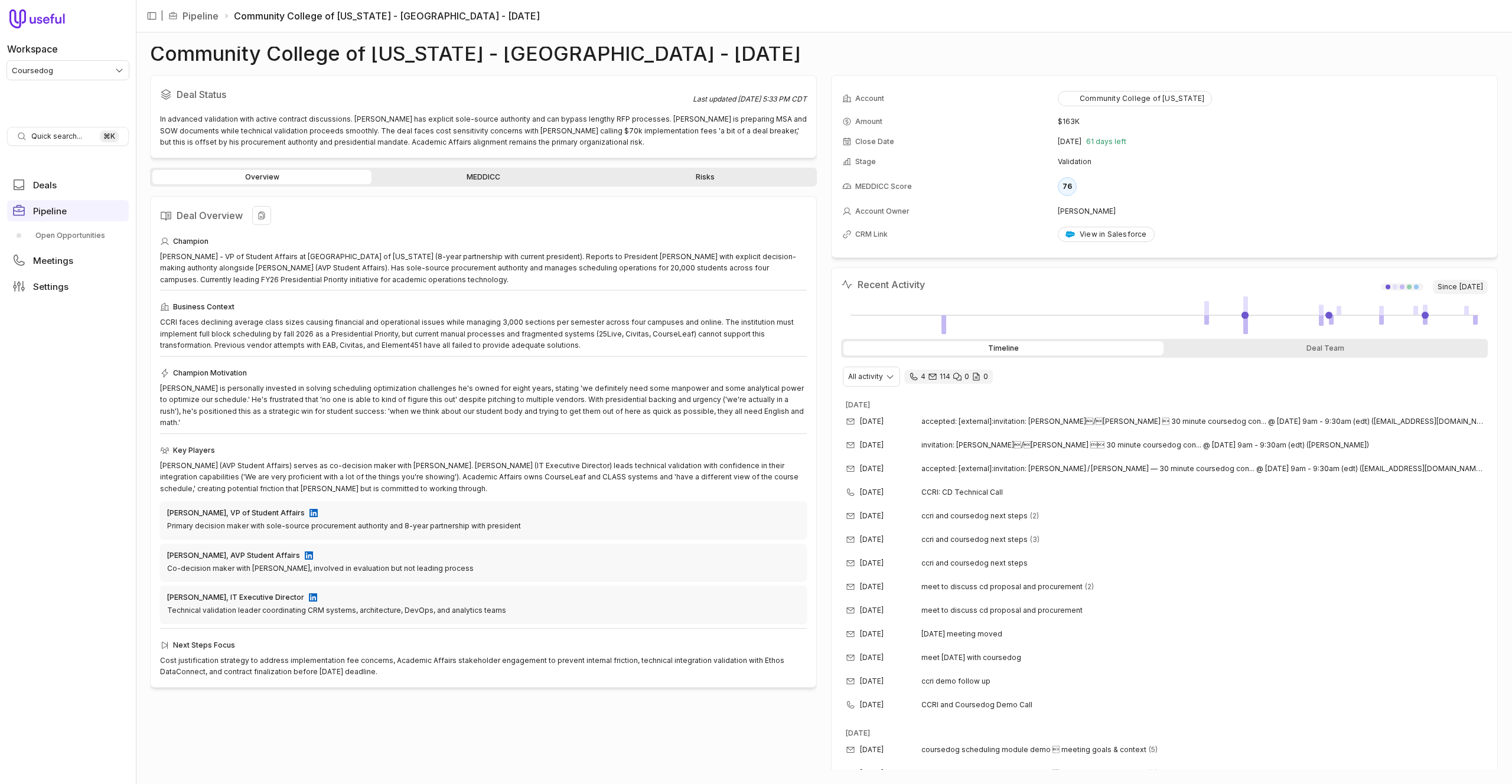
click at [395, 215] on h2 "Deal Overview" at bounding box center [483, 215] width 647 height 19
click at [1475, 97] on icon "View all fields" at bounding box center [1479, 94] width 9 height 7
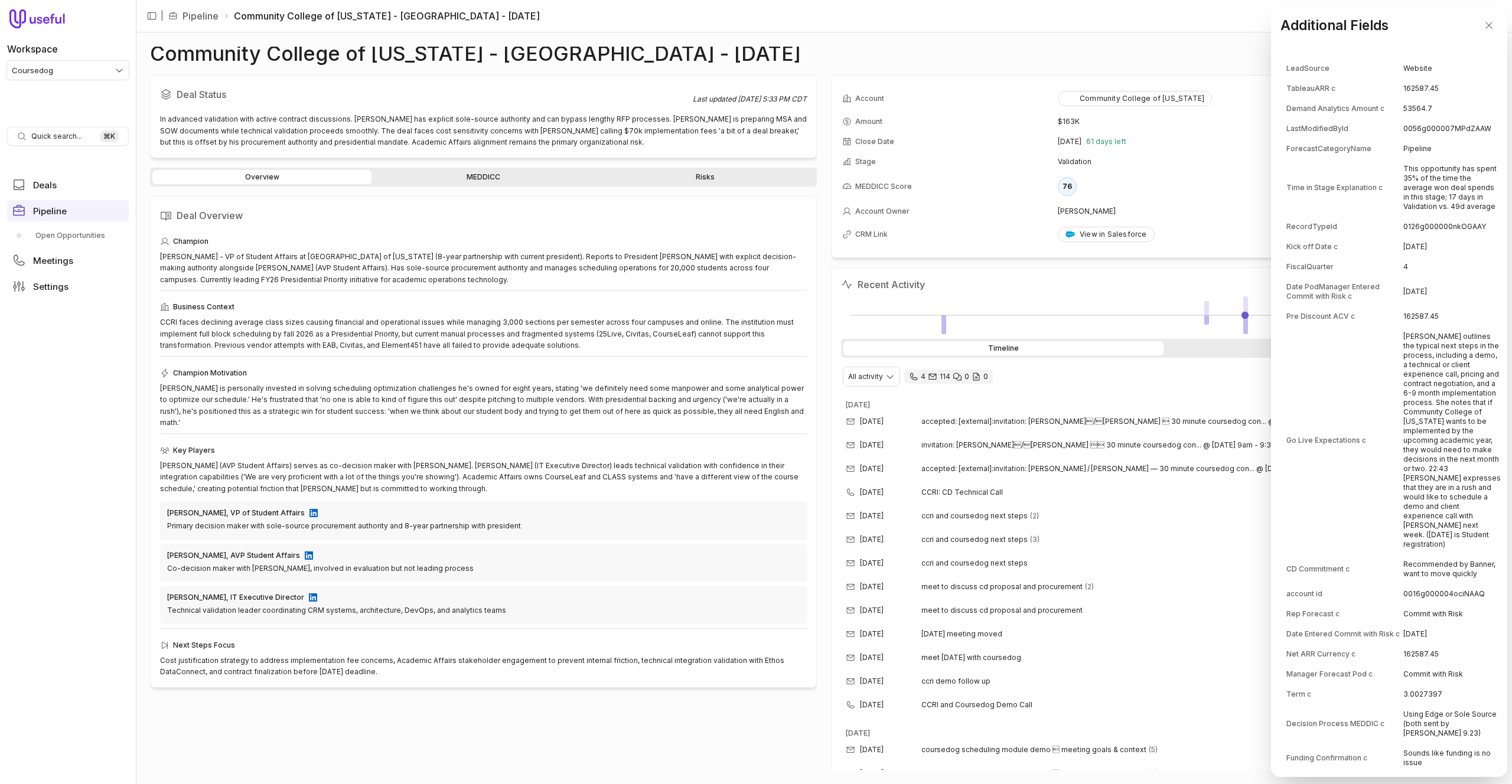
scroll to position [1, 0]
click at [1446, 235] on td "0126g000000nkOGAAY" at bounding box center [1452, 226] width 98 height 19
click at [1454, 189] on td "This opportunity has spent 35% of the time the average won deal spends in this …" at bounding box center [1452, 187] width 98 height 56
drag, startPoint x: 1454, startPoint y: 189, endPoint x: 1135, endPoint y: 123, distance: 325.8
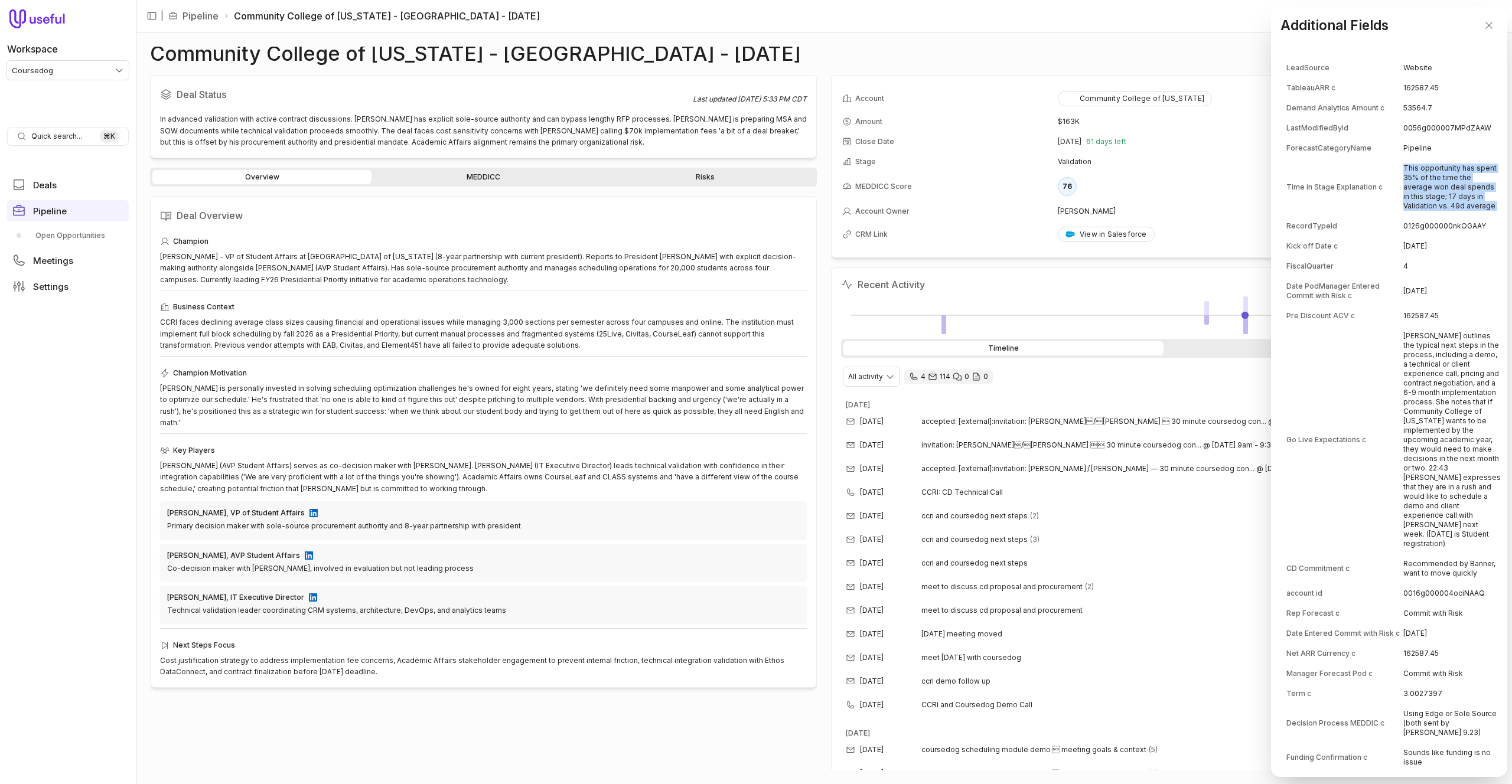
click at [1453, 189] on td "This opportunity has spent 35% of the time the average won deal spends in this …" at bounding box center [1452, 187] width 98 height 56
